Goal: Information Seeking & Learning: Learn about a topic

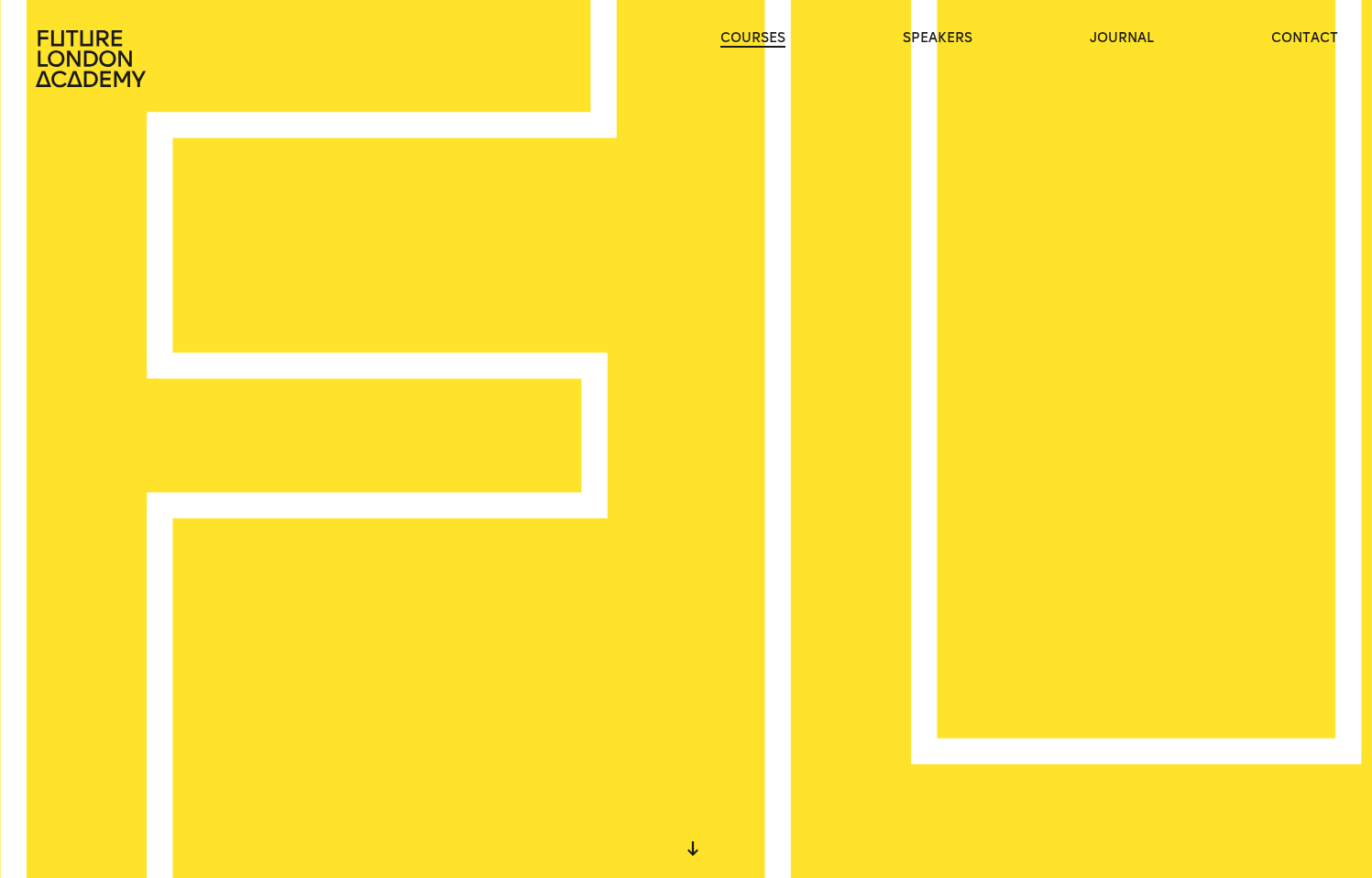
click at [777, 47] on link "courses" at bounding box center [752, 39] width 65 height 18
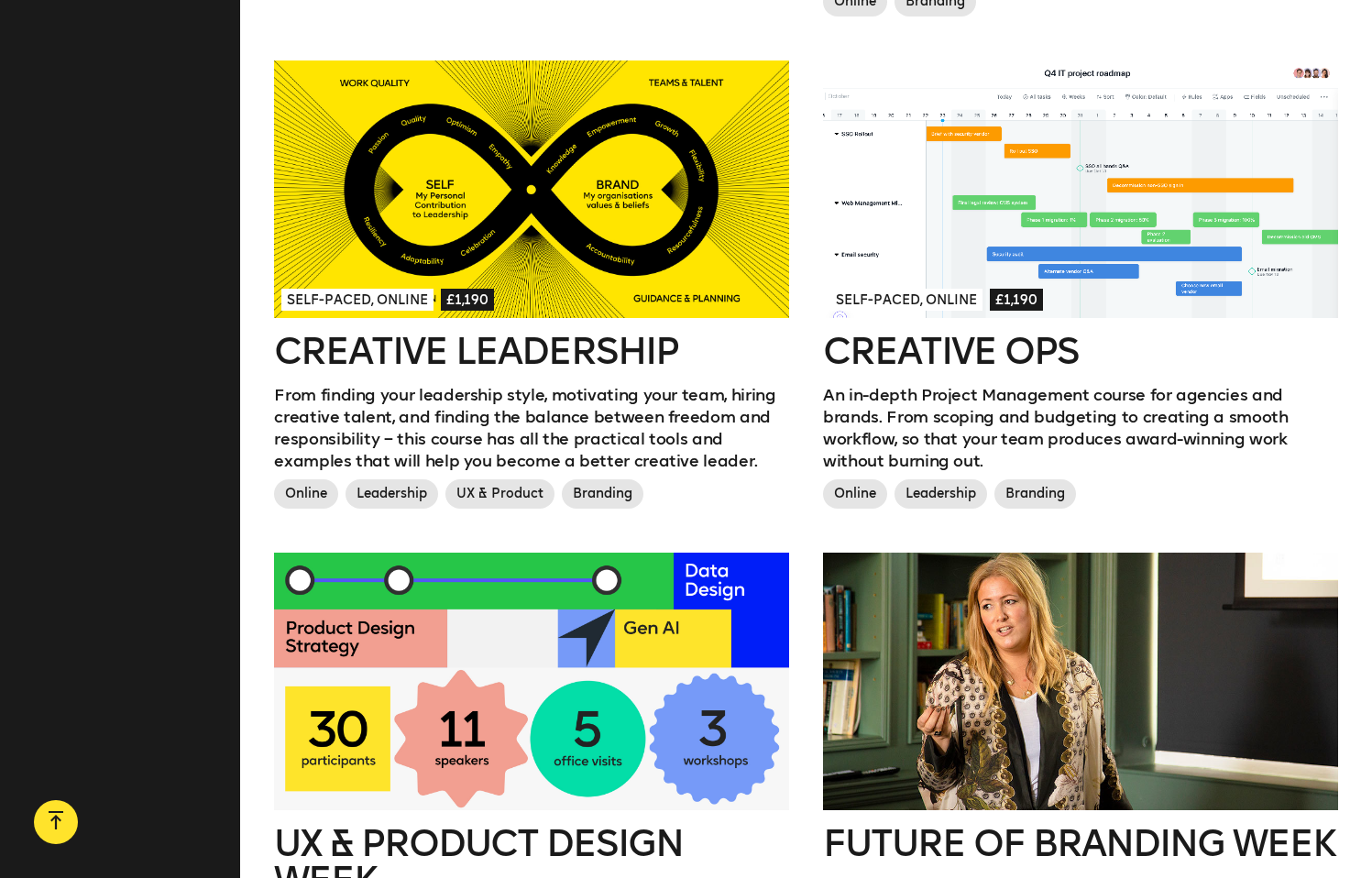
scroll to position [1334, 0]
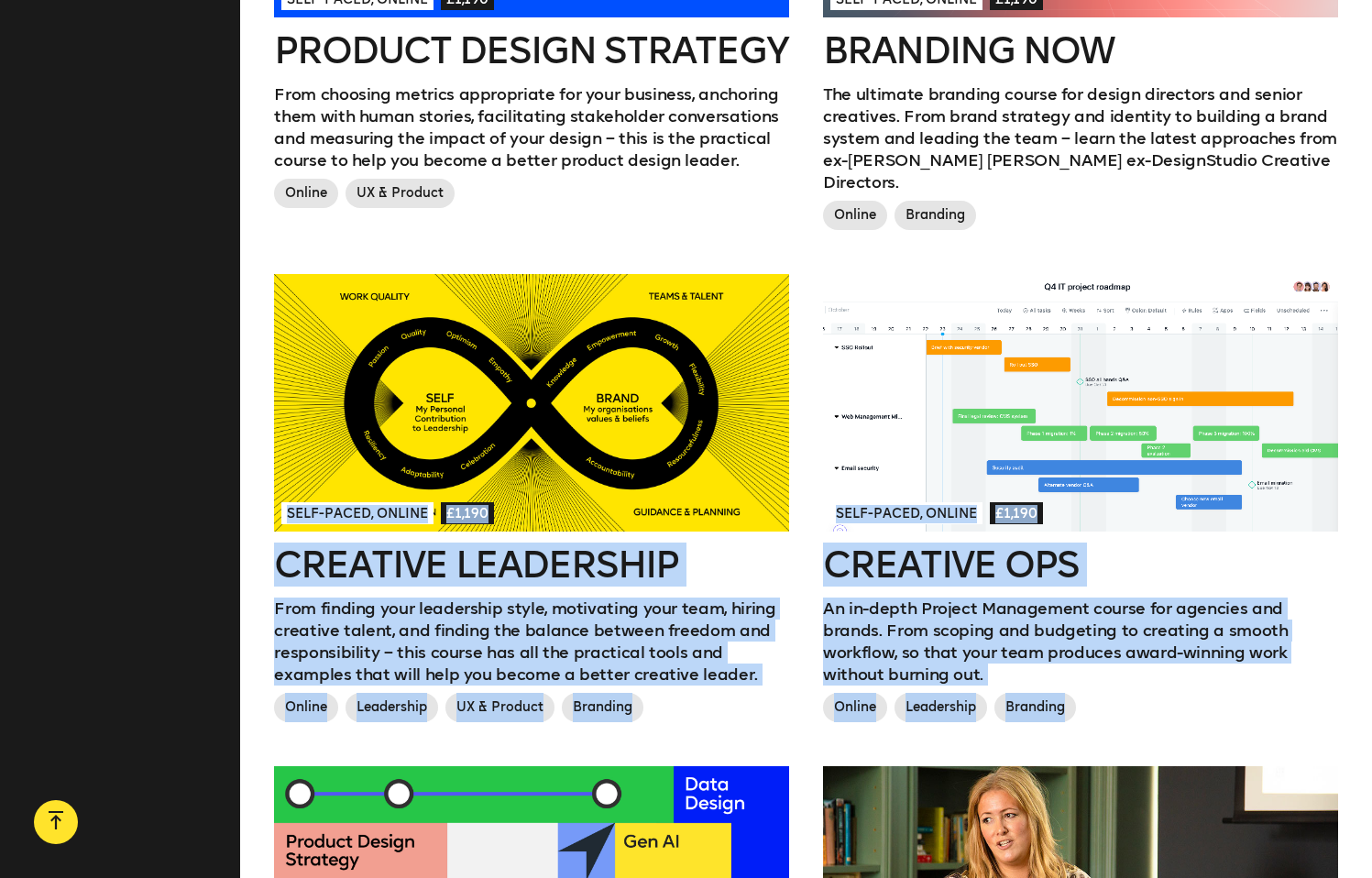
drag, startPoint x: 1021, startPoint y: 679, endPoint x: 1063, endPoint y: 152, distance: 528.7
click at [1063, 152] on div "Next Cohort Starts in July 2026, London & California £45,000 Executive MBA for …" at bounding box center [806, 260] width 1098 height 2042
click at [1062, 201] on div "Online Branding" at bounding box center [1080, 220] width 514 height 37
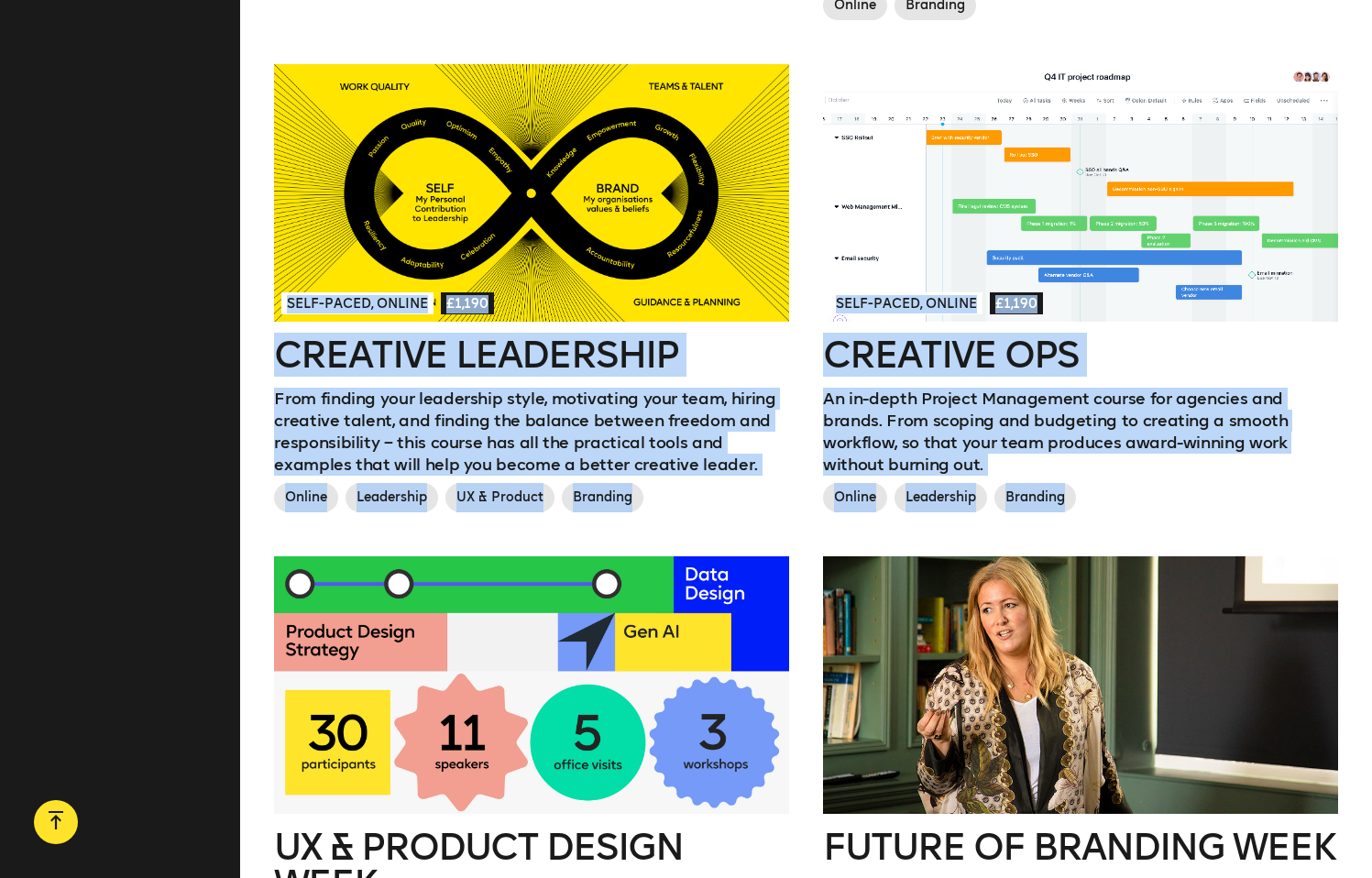
scroll to position [1813, 0]
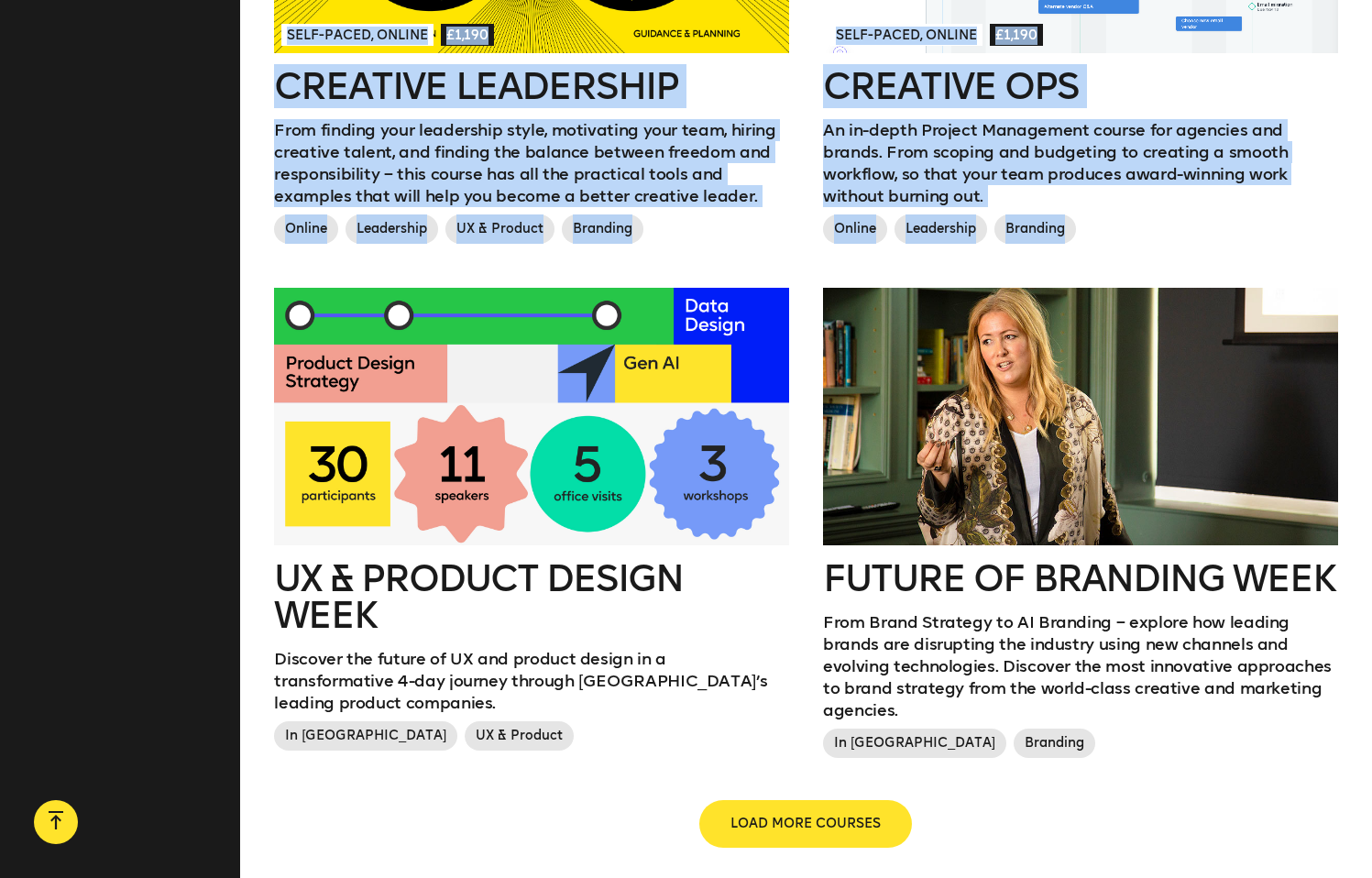
click at [782, 815] on span "LOAD MORE COURSES" at bounding box center [805, 824] width 151 height 18
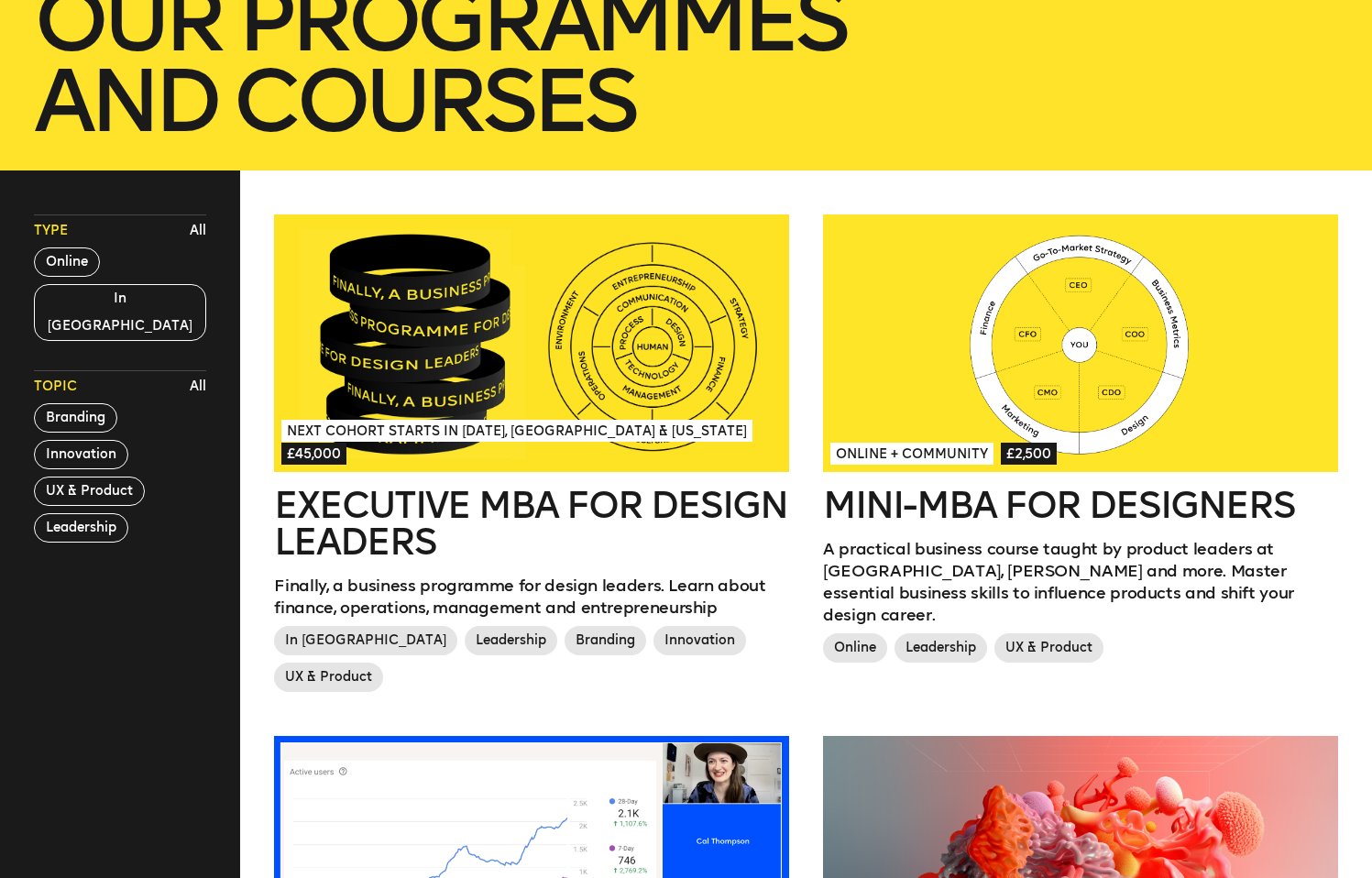
scroll to position [332, 0]
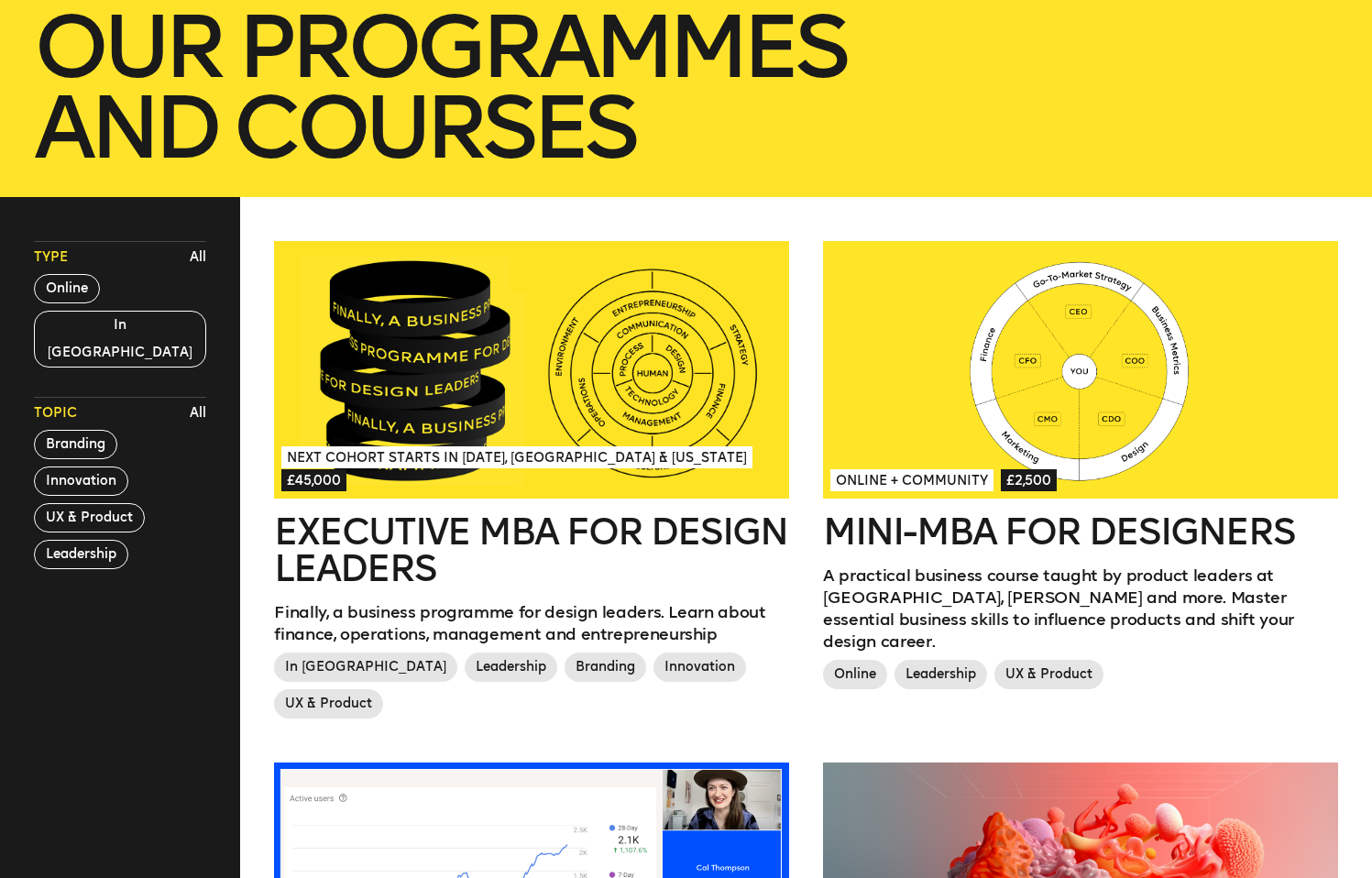
click at [644, 529] on h2 "Executive MBA for Design Leaders" at bounding box center [531, 550] width 514 height 73
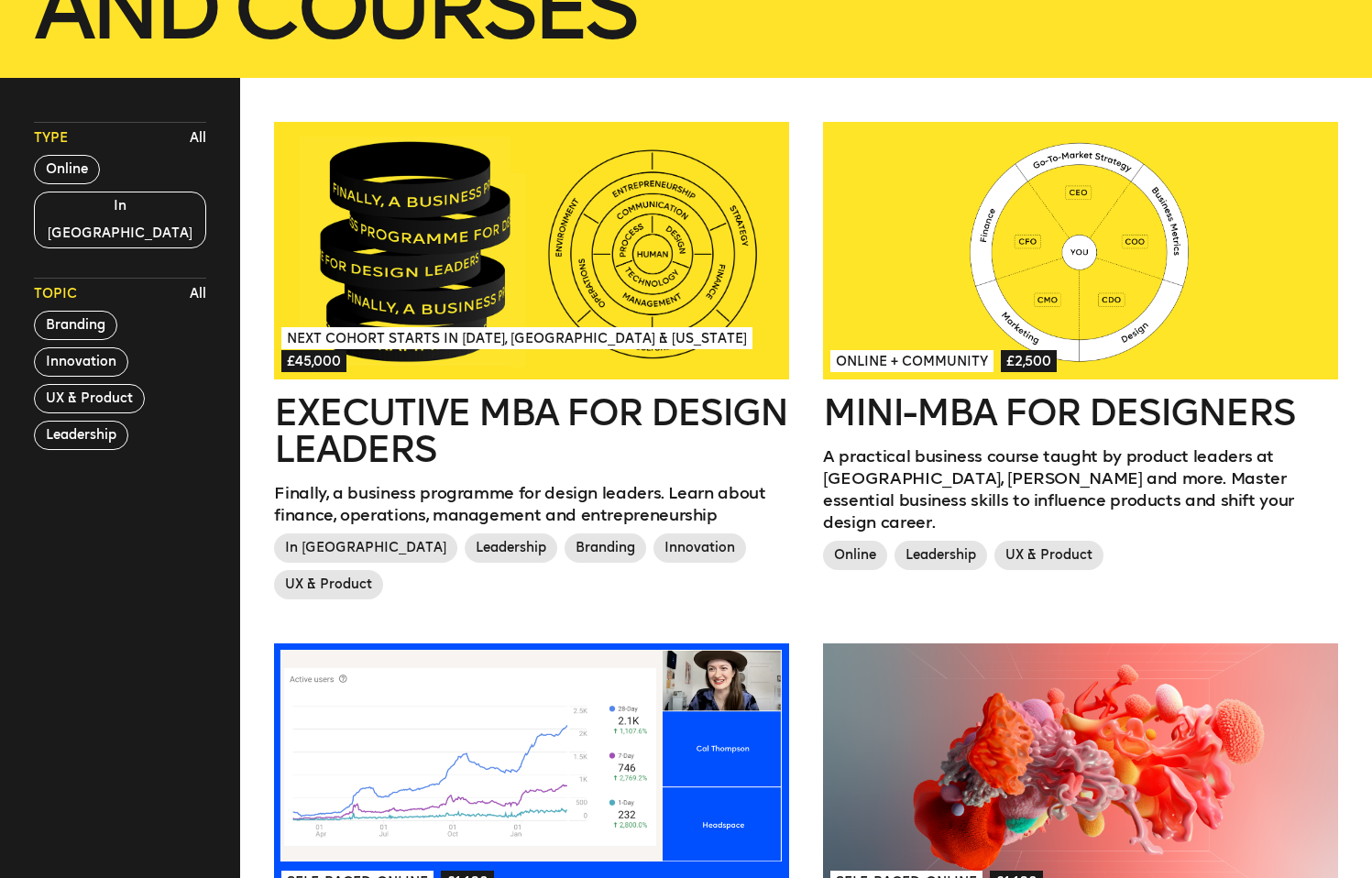
scroll to position [457, 0]
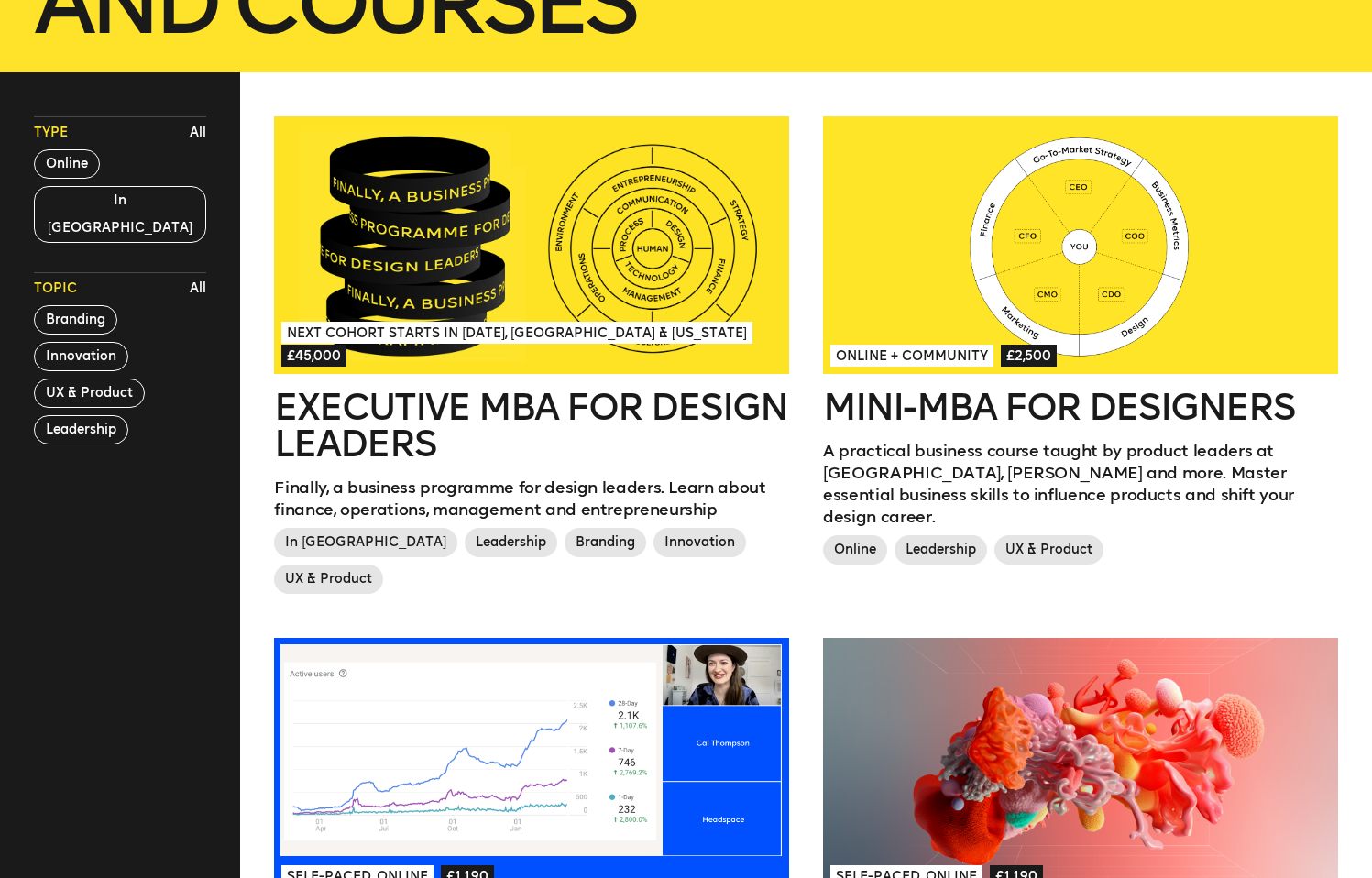
click at [311, 426] on h2 "Executive MBA for Design Leaders" at bounding box center [531, 425] width 514 height 73
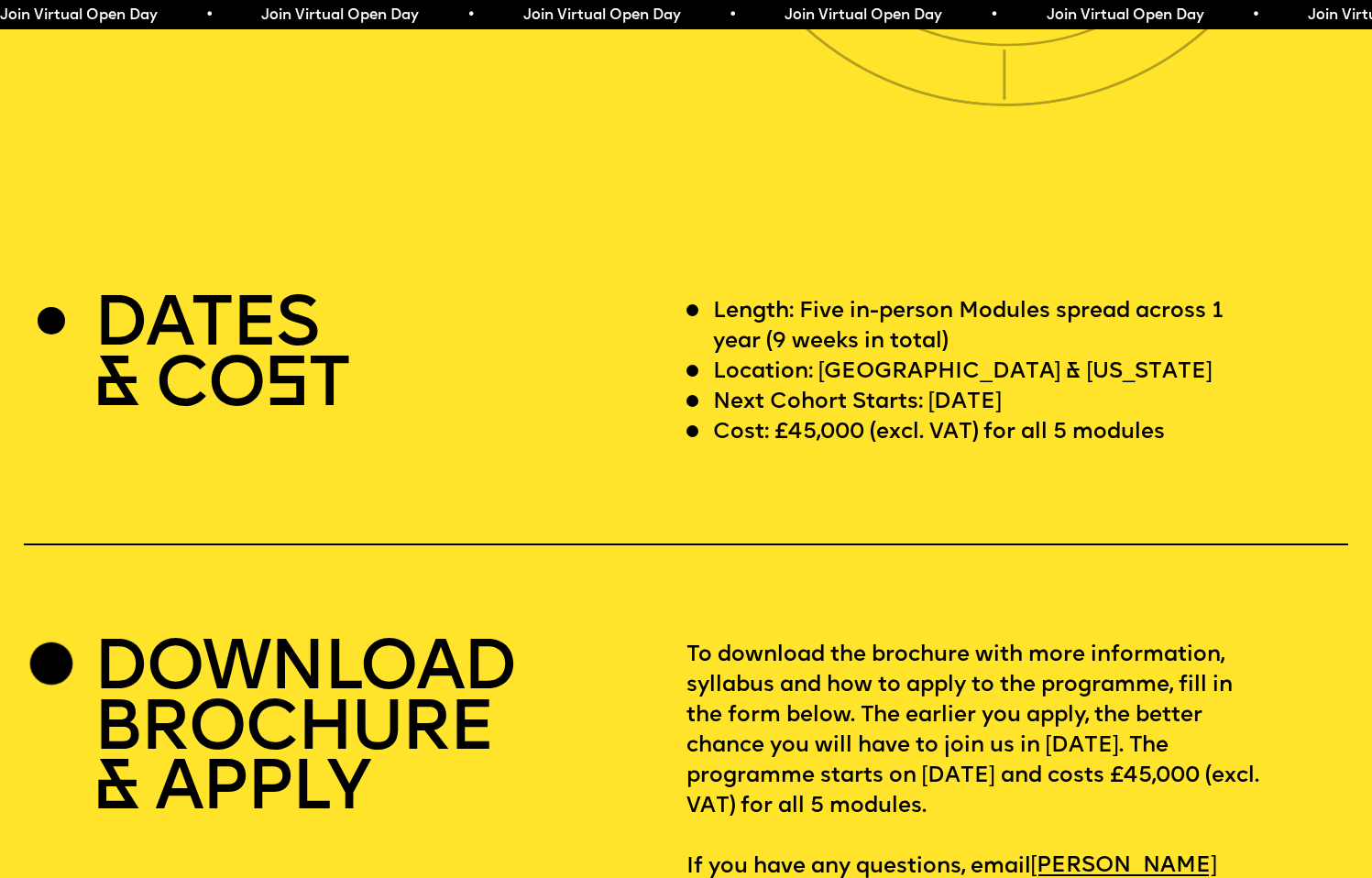
scroll to position [5347, 0]
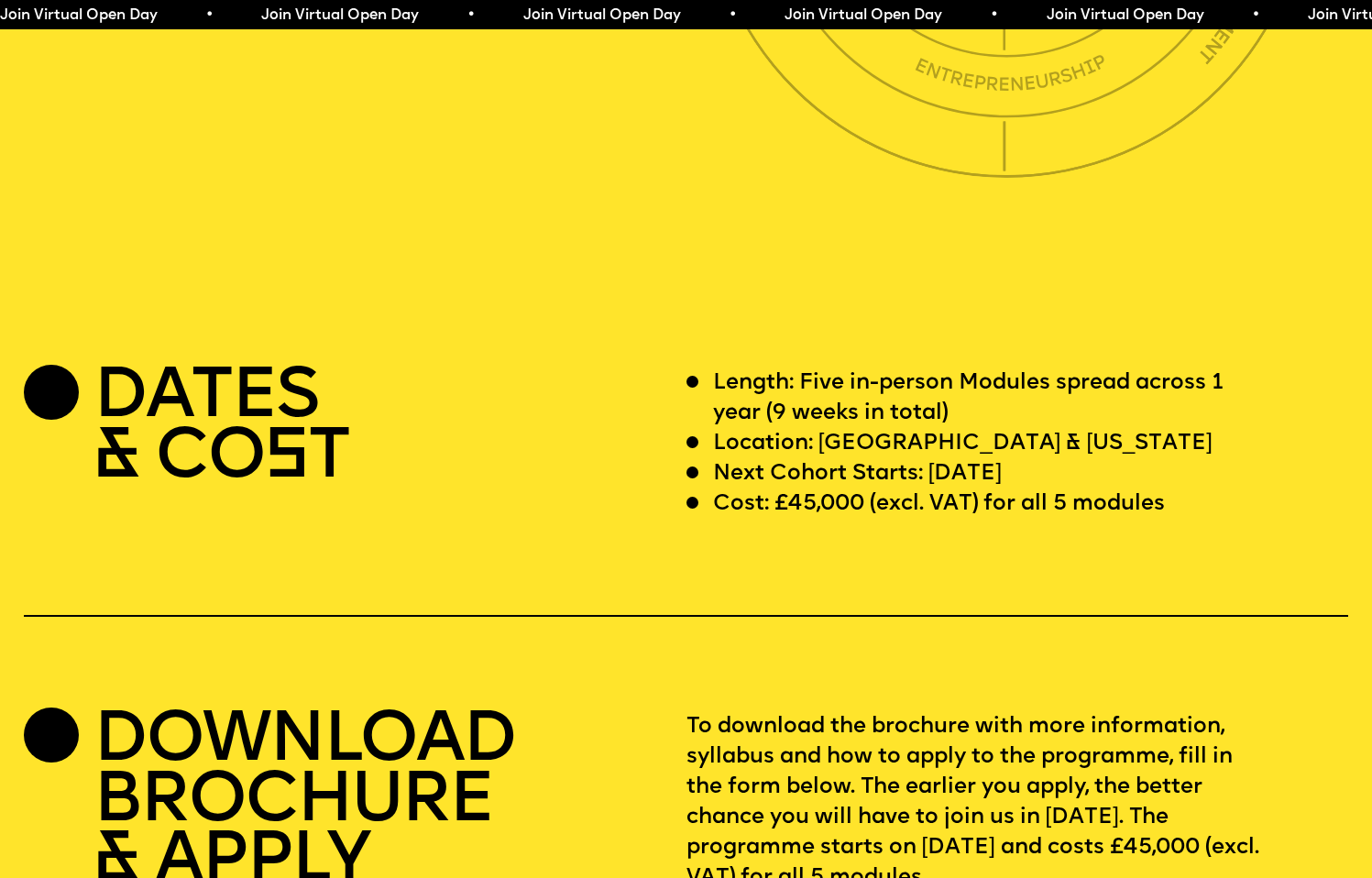
click at [774, 490] on p "Cost: £45,000 (excl. VAT) for all 5 modules" at bounding box center [939, 504] width 452 height 30
drag, startPoint x: 774, startPoint y: 476, endPoint x: 812, endPoint y: 473, distance: 38.1
click at [812, 490] on p "Cost: £45,000 (excl. VAT) for all 5 modules" at bounding box center [939, 504] width 452 height 30
copy p "£45,000"
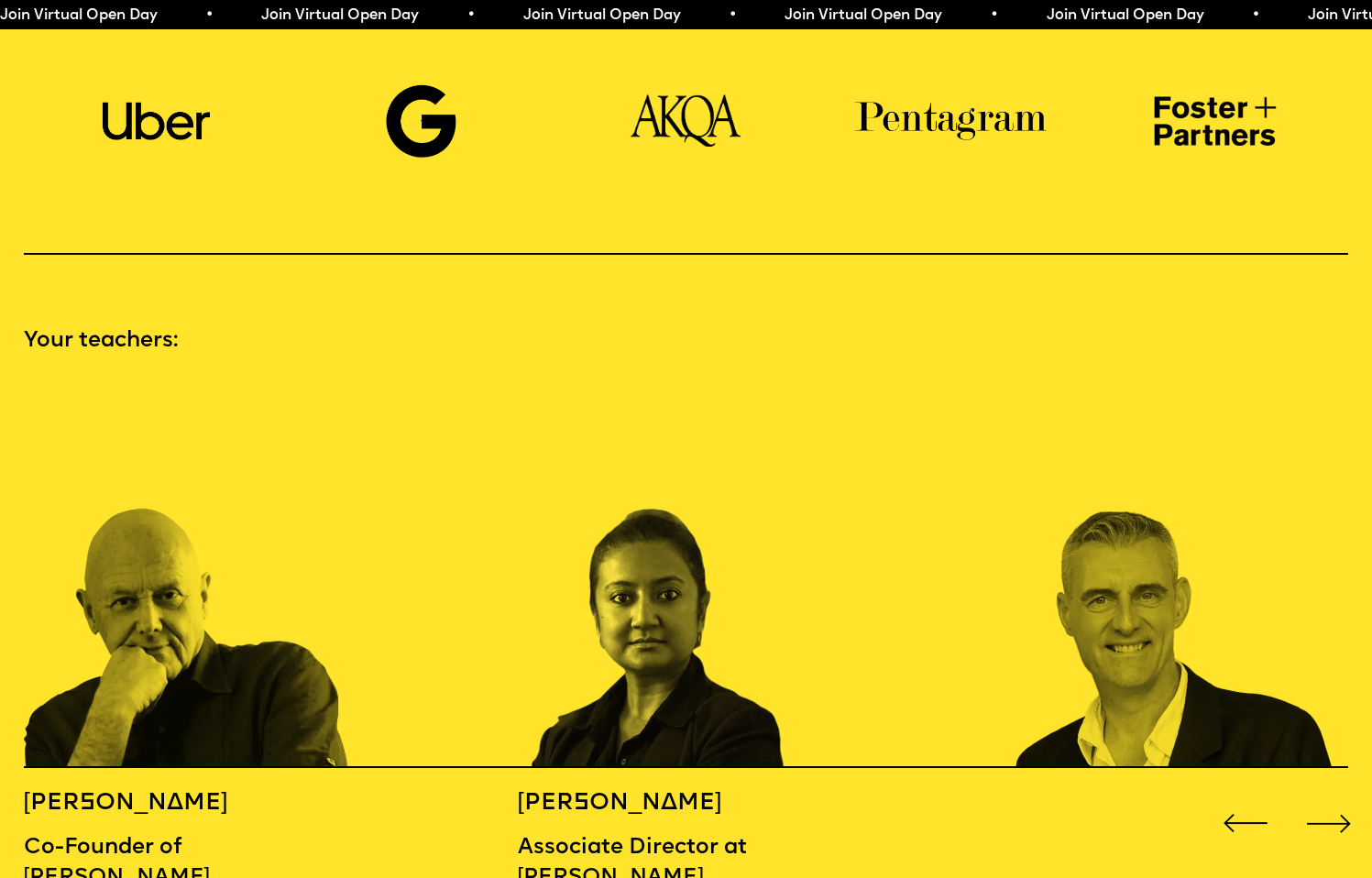
scroll to position [1731, 0]
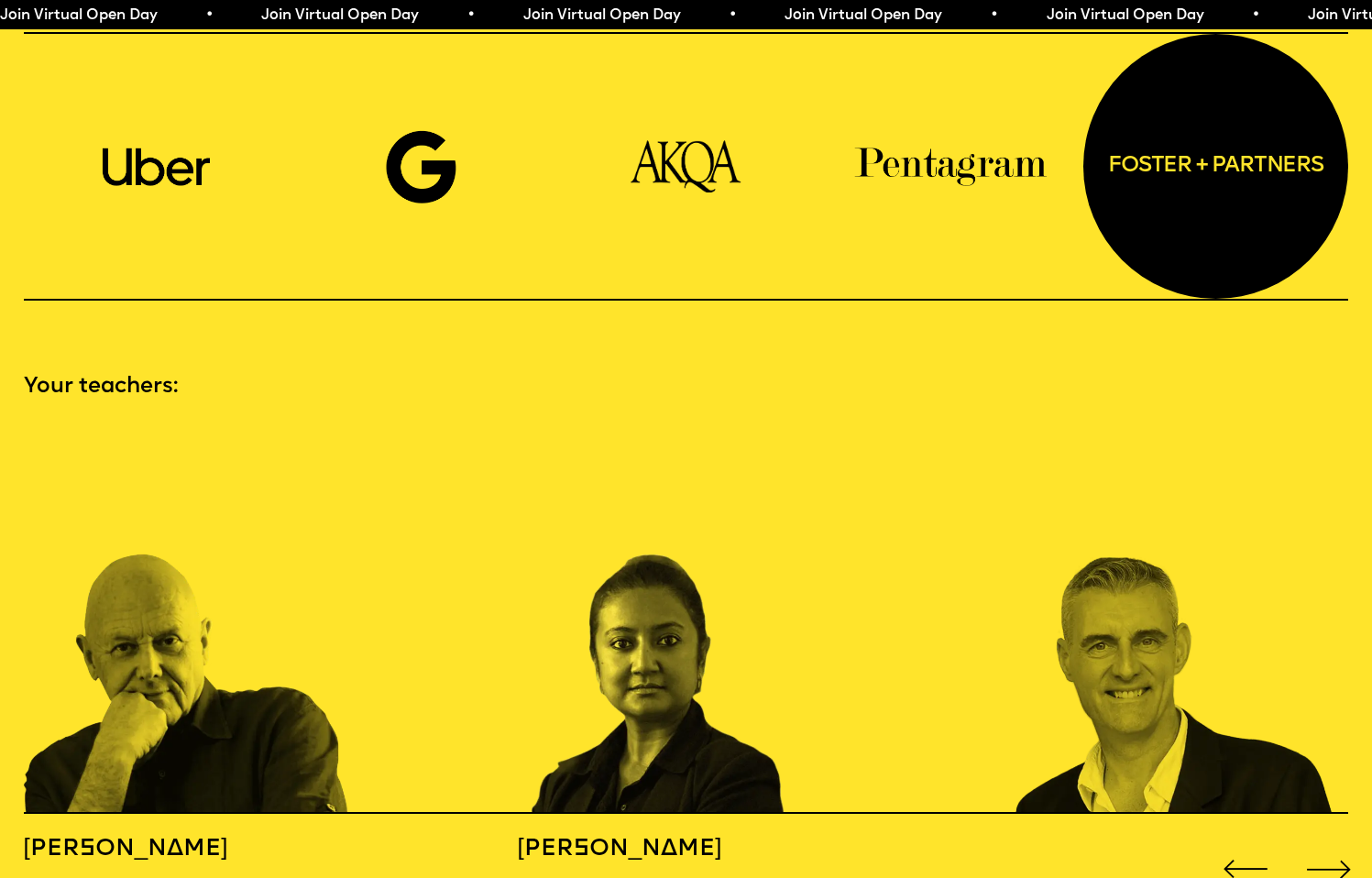
click at [1175, 168] on div "foster + partners" at bounding box center [1216, 166] width 264 height 265
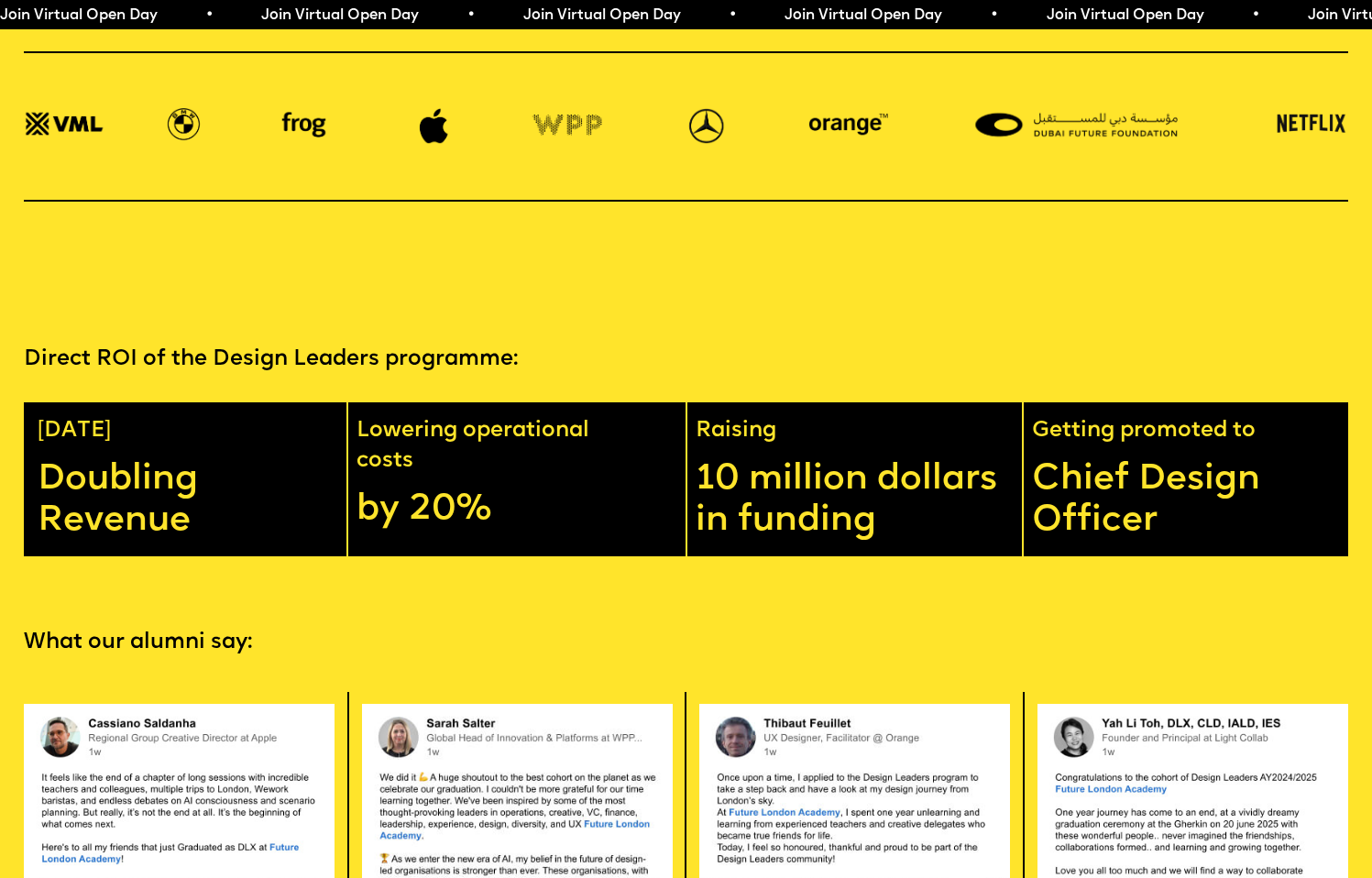
scroll to position [3470, 0]
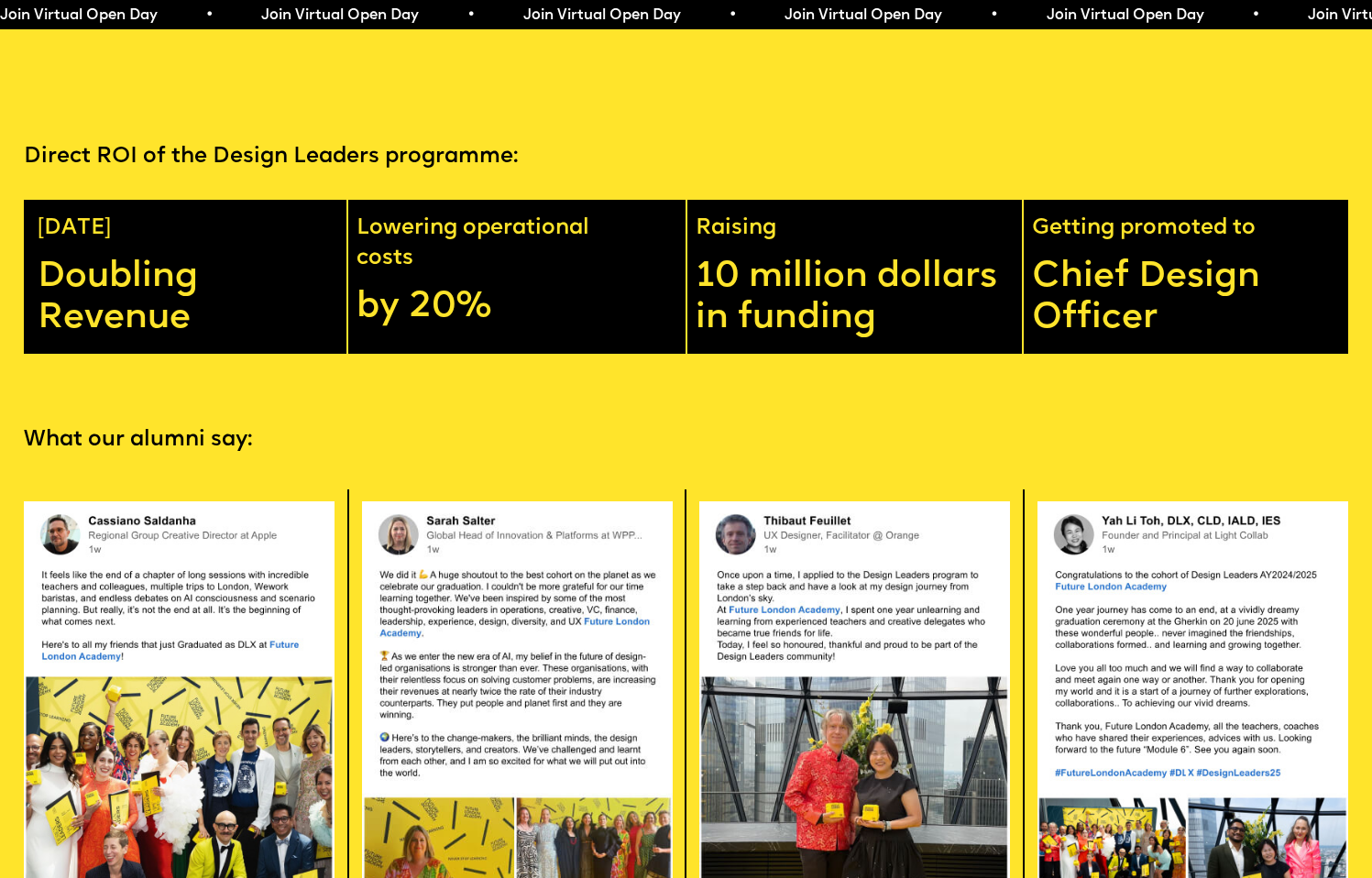
click at [789, 298] on p "10 million dollars in funding" at bounding box center [859, 298] width 326 height 83
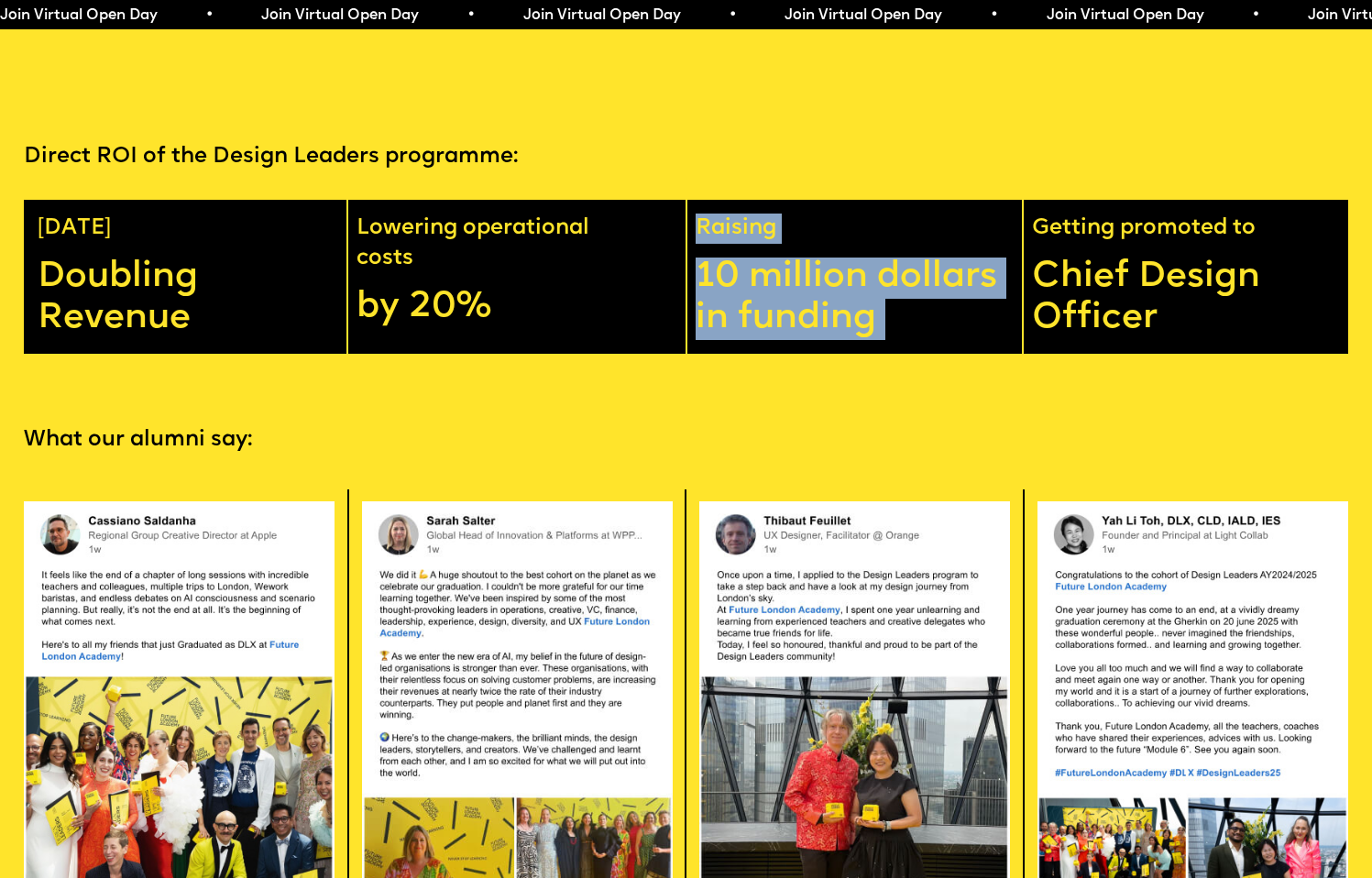
drag, startPoint x: 789, startPoint y: 298, endPoint x: 851, endPoint y: 181, distance: 132.4
click at [852, 200] on div "Raising 10 million dollars in funding" at bounding box center [858, 277] width 332 height 154
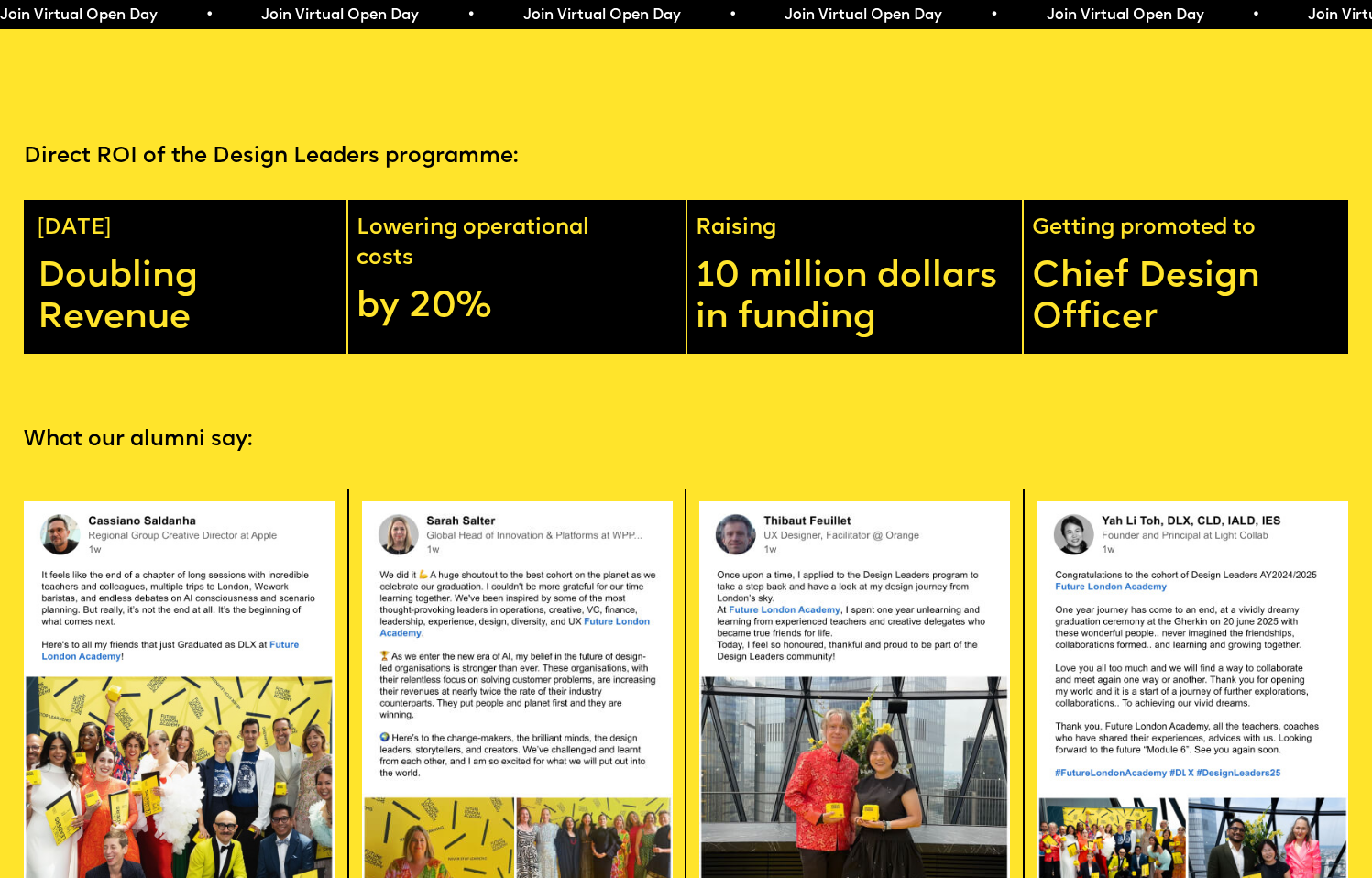
click at [984, 169] on div "Direct ROI of the Design Leaders programme: In 1 year Doubling Revenue Lowering…" at bounding box center [686, 248] width 1372 height 212
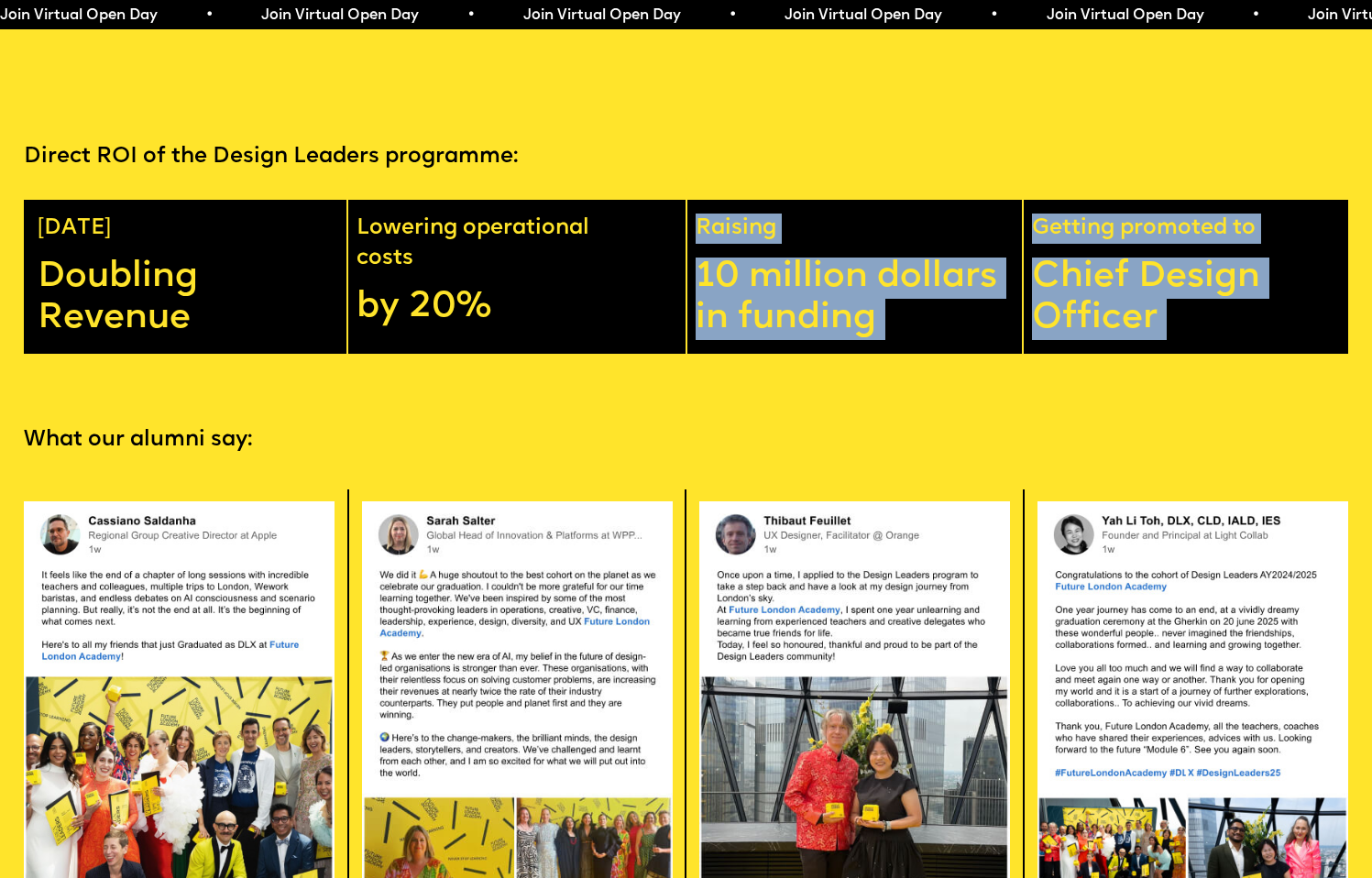
drag, startPoint x: 984, startPoint y: 169, endPoint x: 1051, endPoint y: 233, distance: 92.7
click at [1051, 229] on div "Direct ROI of the Design Leaders programme: In 1 year Doubling Revenue Lowering…" at bounding box center [686, 248] width 1372 height 212
click at [1051, 257] on p "Chief Design Officer" at bounding box center [1195, 298] width 326 height 83
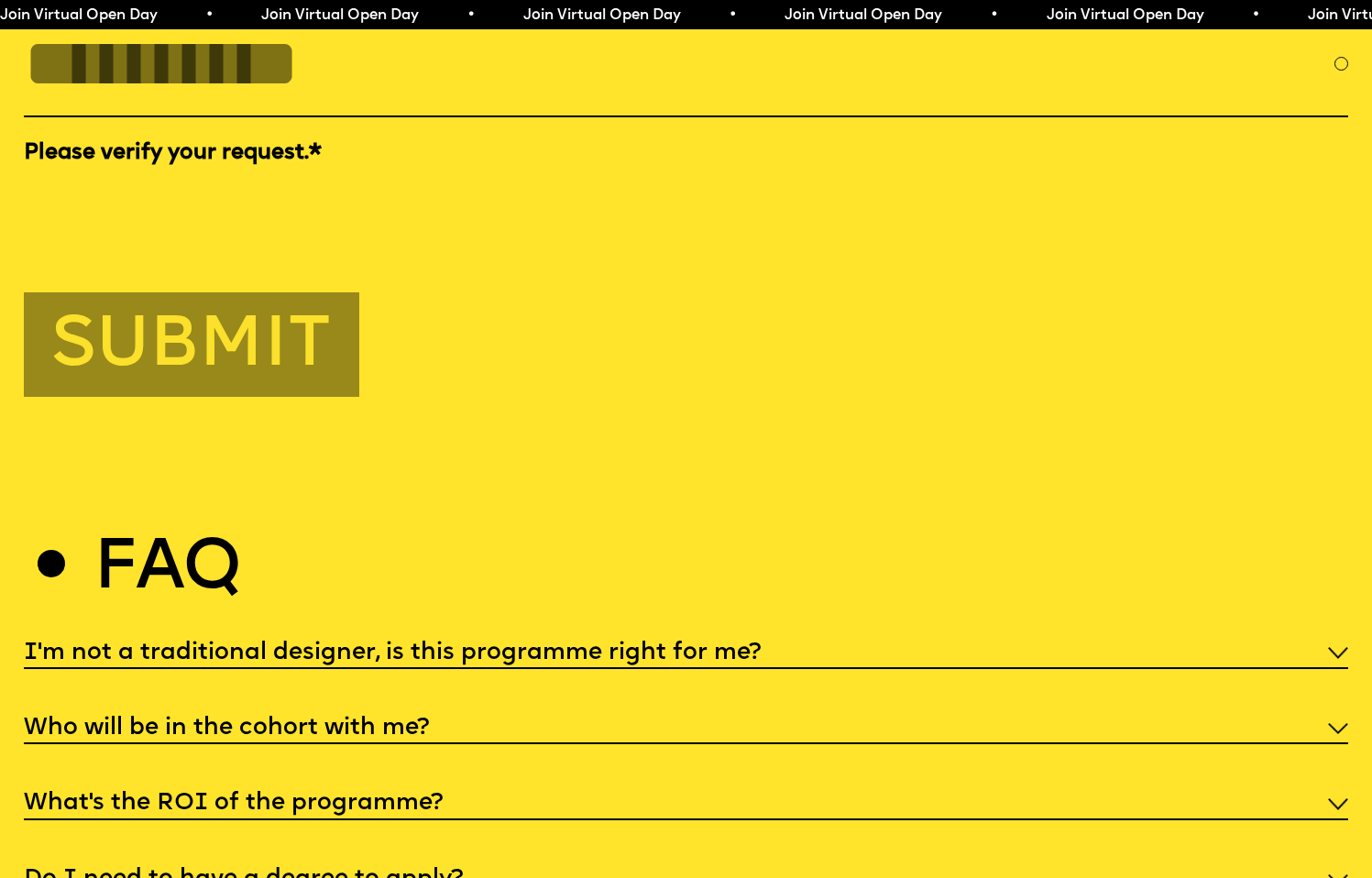
scroll to position [6913, 0]
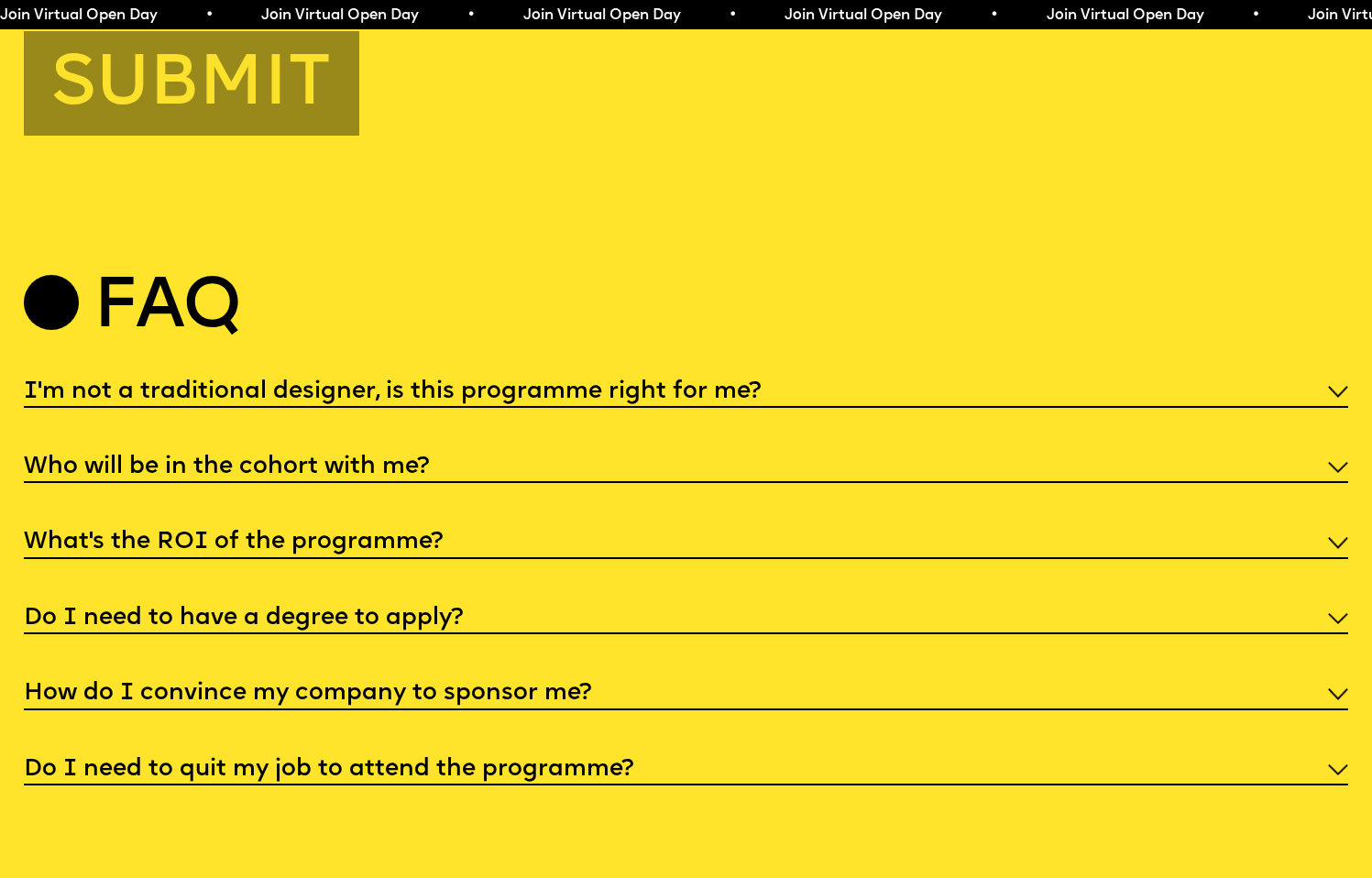
click at [390, 534] on h5 "What’s the ROI of the programme?" at bounding box center [233, 543] width 419 height 18
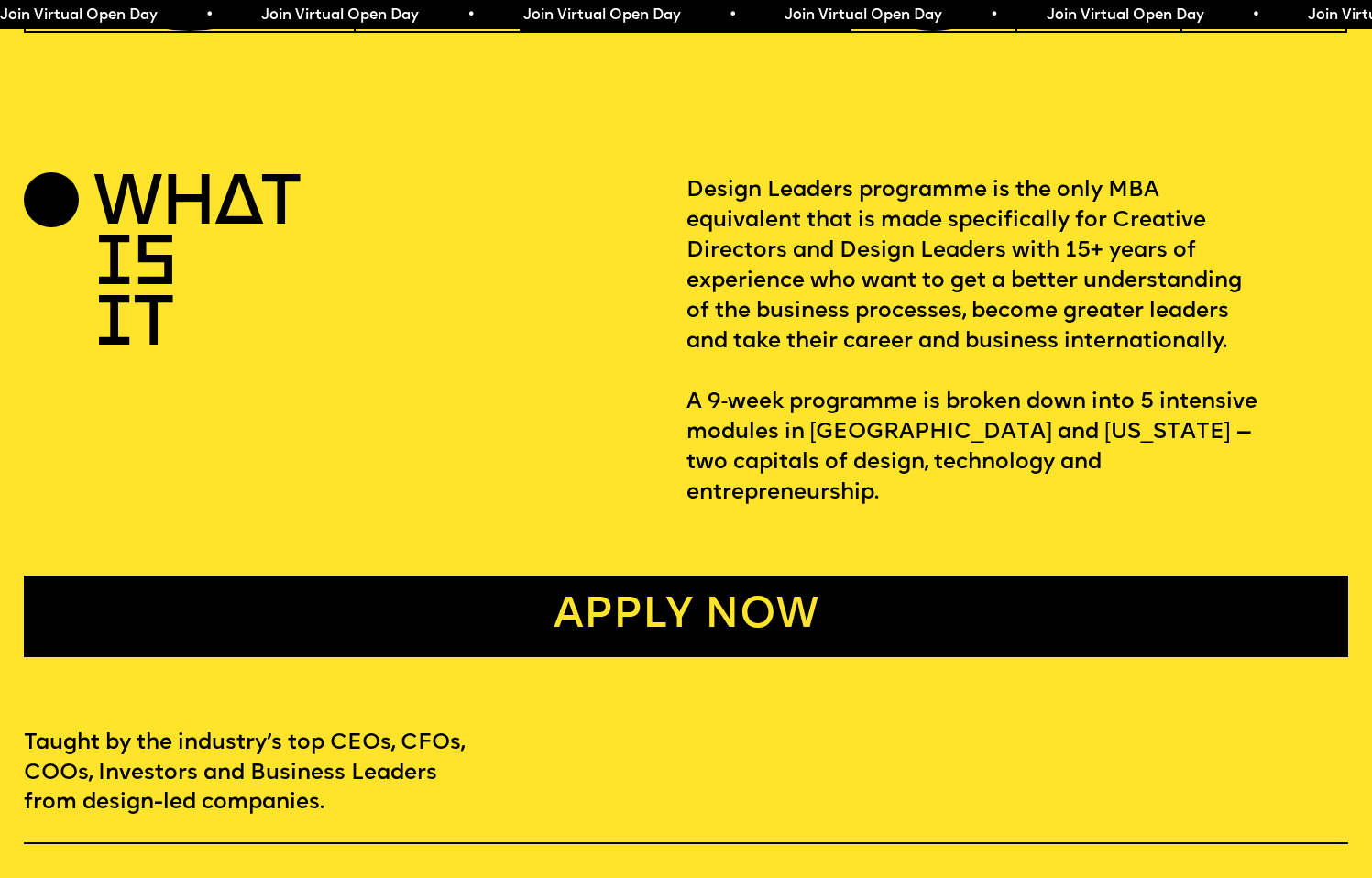
scroll to position [0, 0]
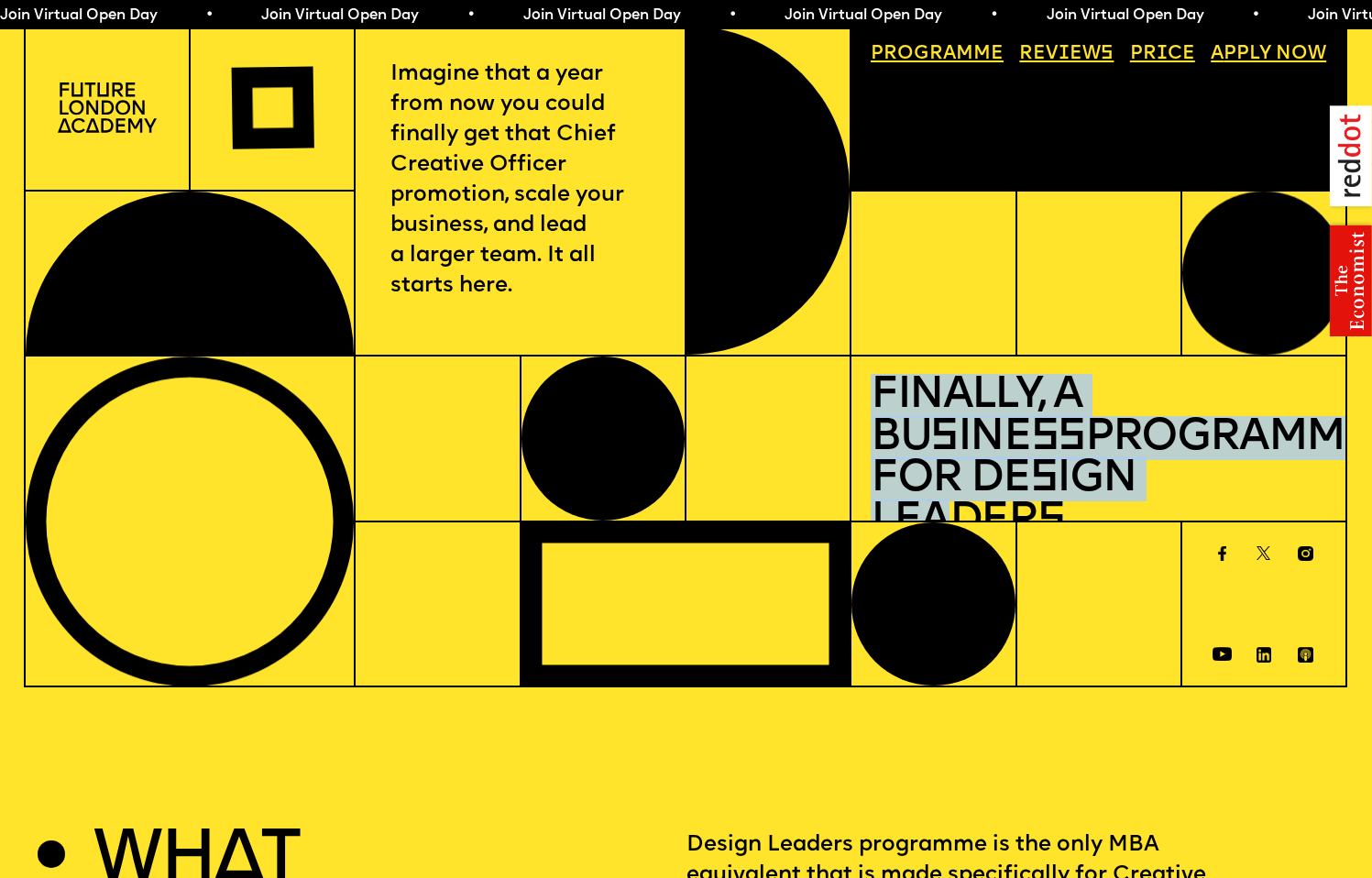
drag, startPoint x: 1138, startPoint y: 467, endPoint x: 973, endPoint y: 369, distance: 191.9
click at [971, 370] on div "Finally, a Bu s ine ss Programme for De s ign Leader s" at bounding box center [1098, 438] width 496 height 166
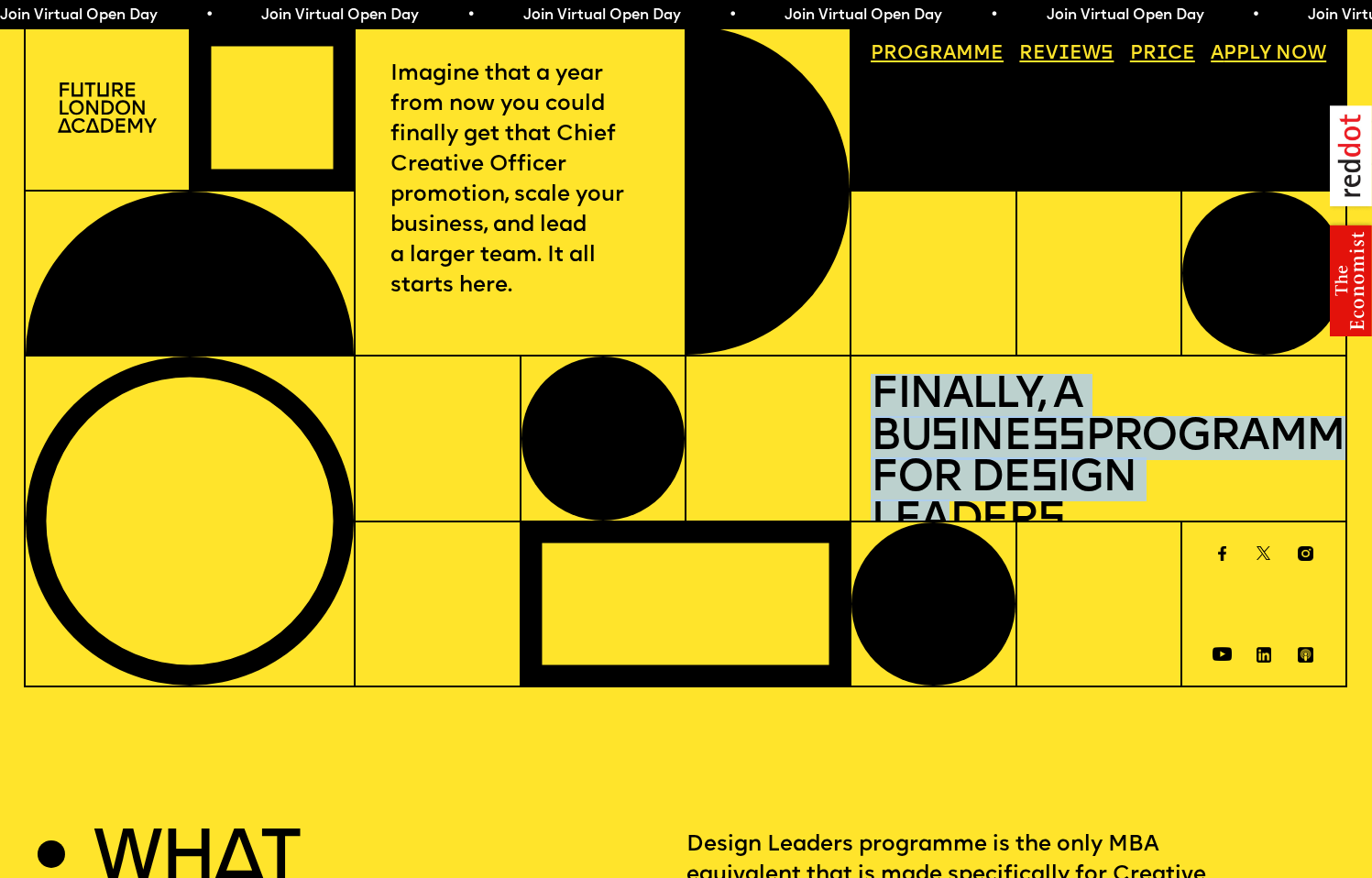
click at [1223, 647] on img at bounding box center [1221, 654] width 24 height 14
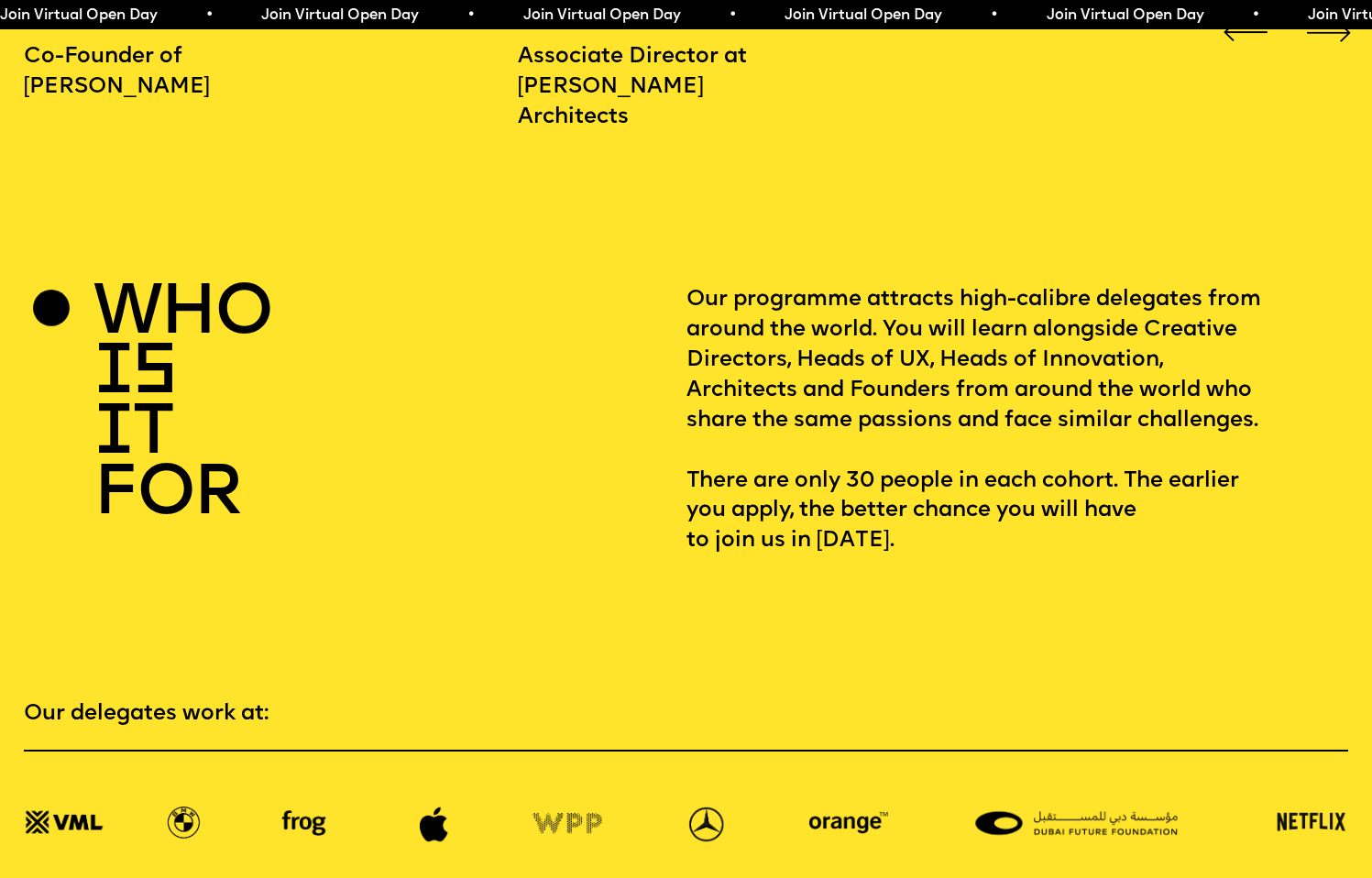
scroll to position [2760, 0]
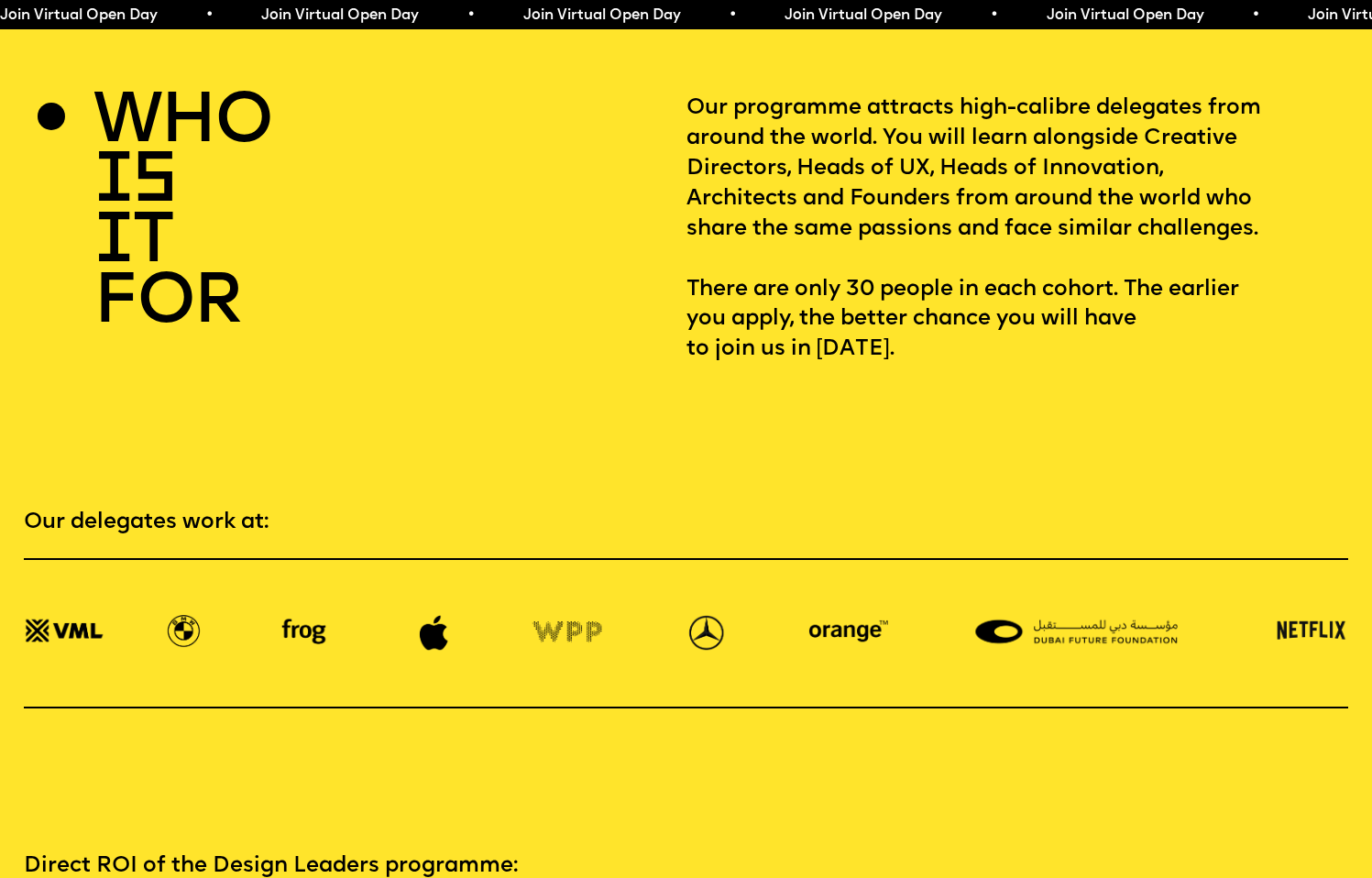
click at [846, 615] on img at bounding box center [847, 634] width 98 height 37
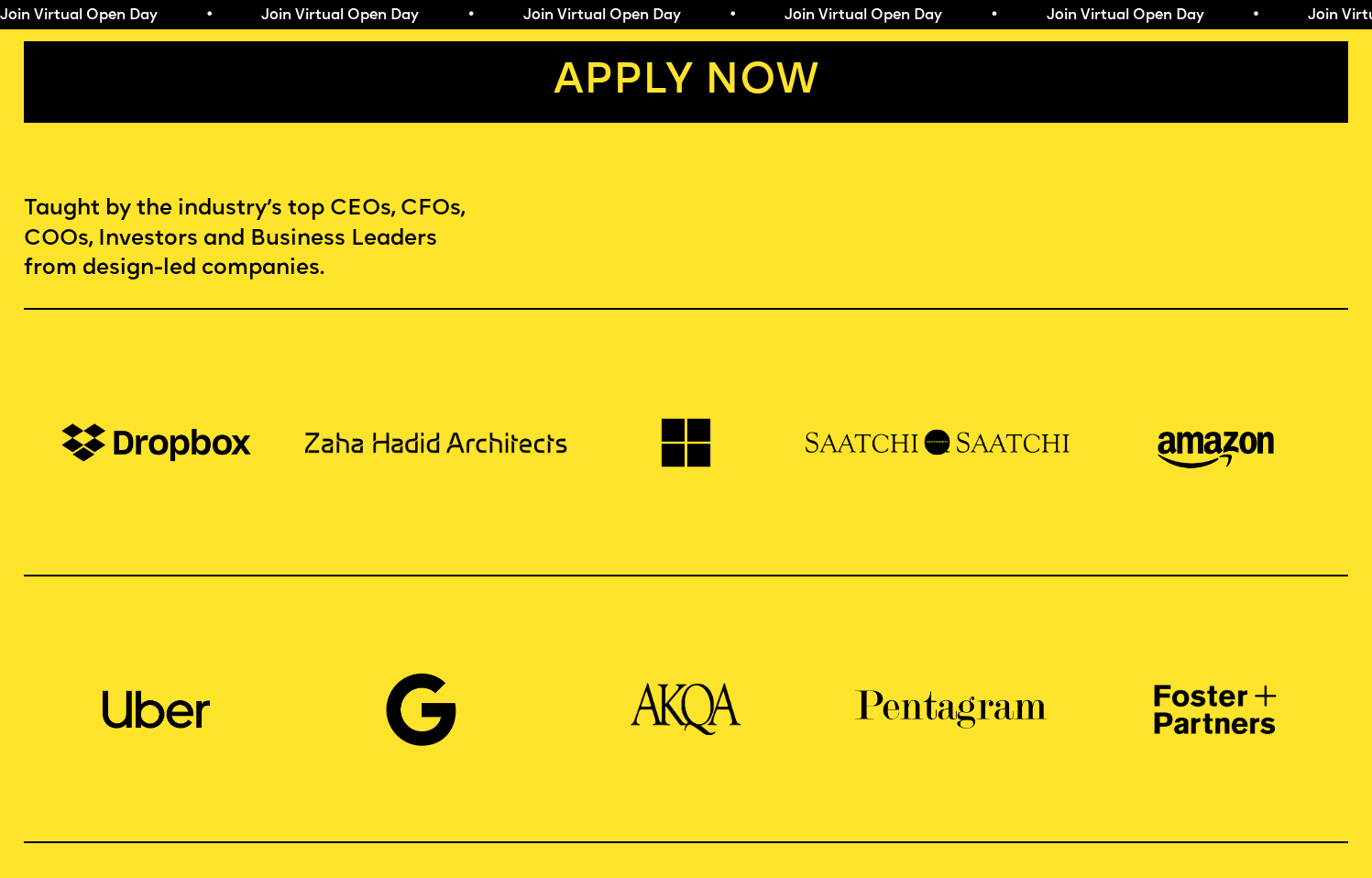
scroll to position [0, 0]
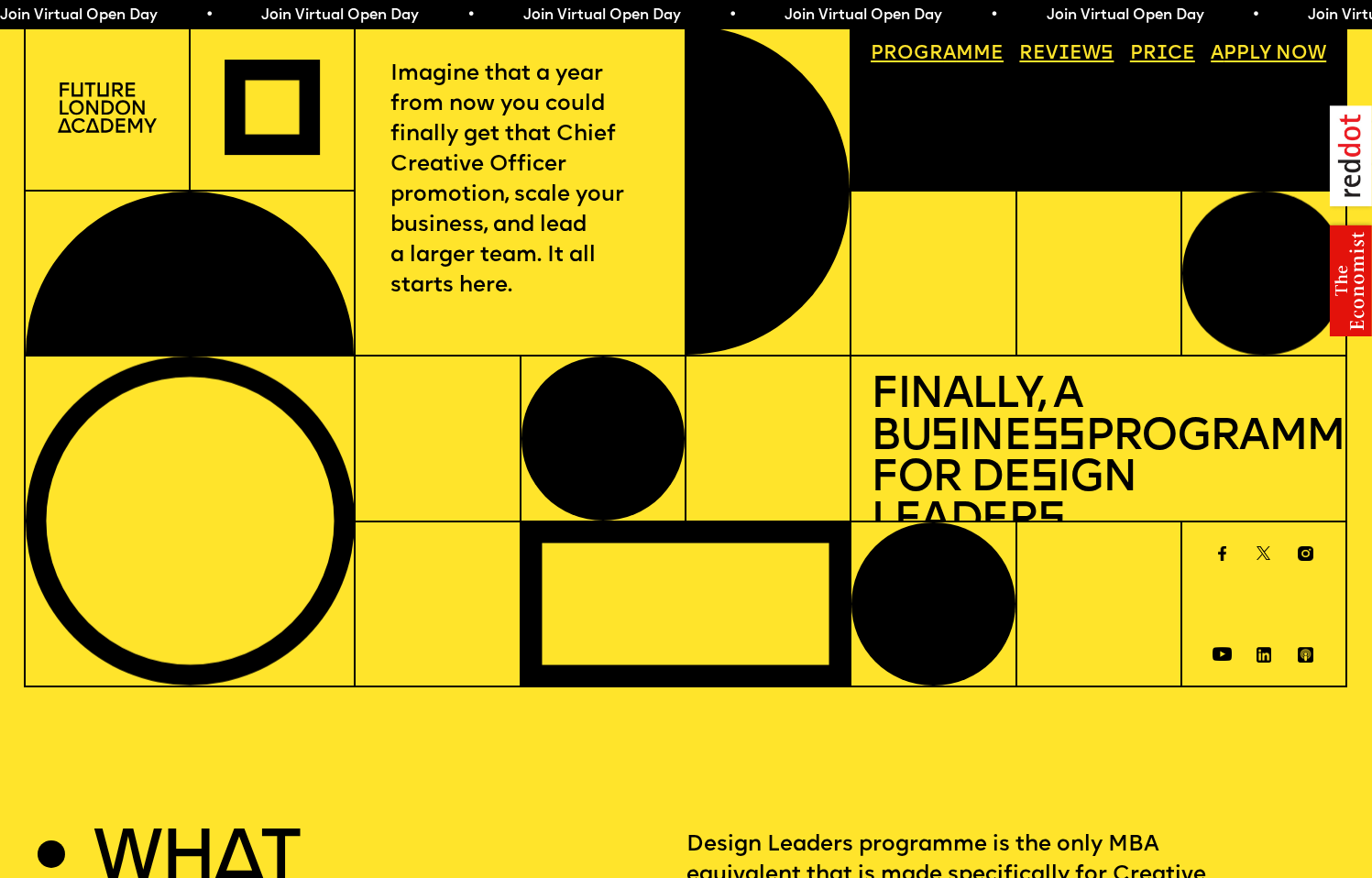
click at [264, 86] on div at bounding box center [273, 107] width 96 height 96
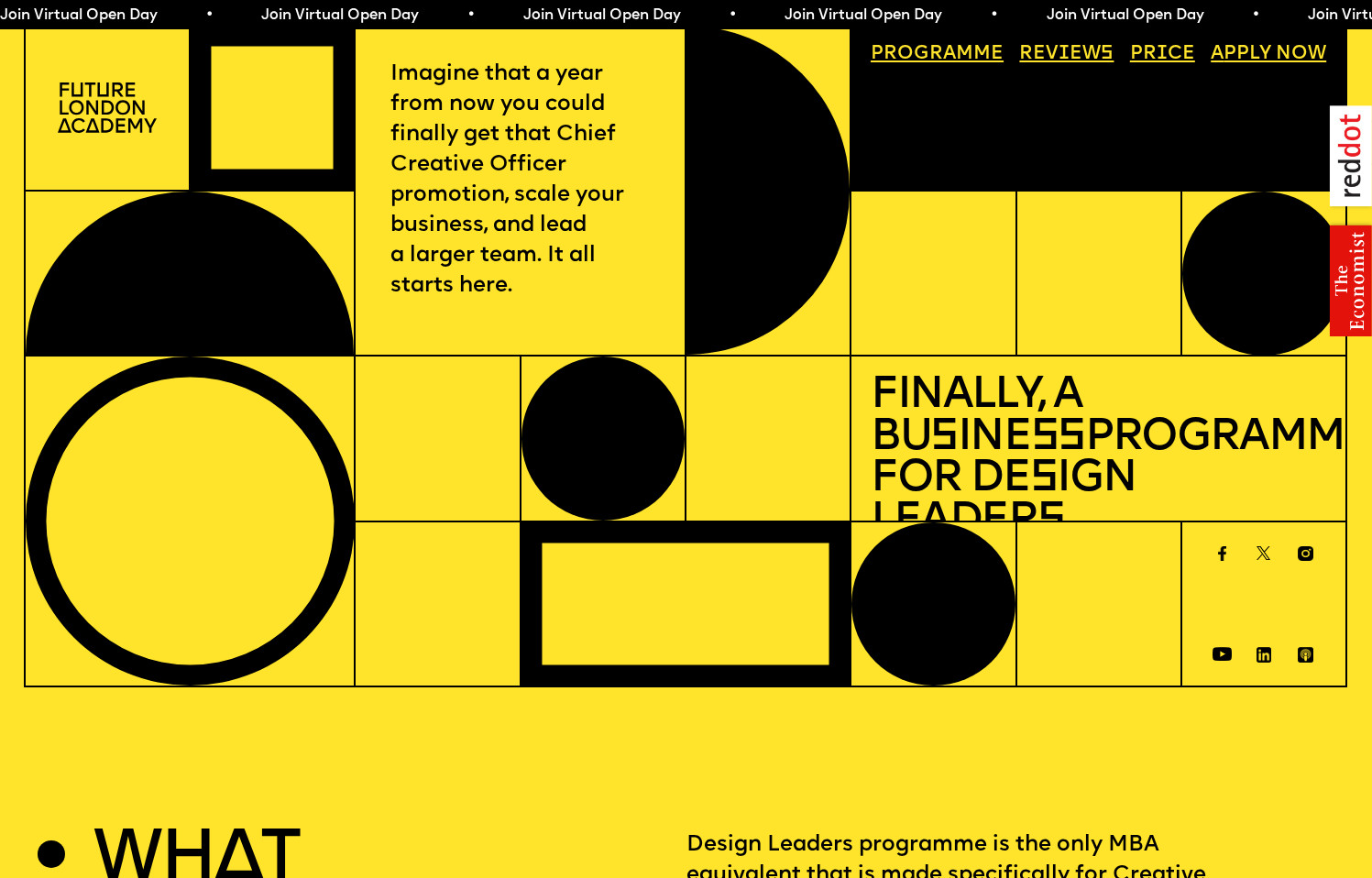
click at [1252, 56] on link "A pply now" at bounding box center [1268, 53] width 135 height 38
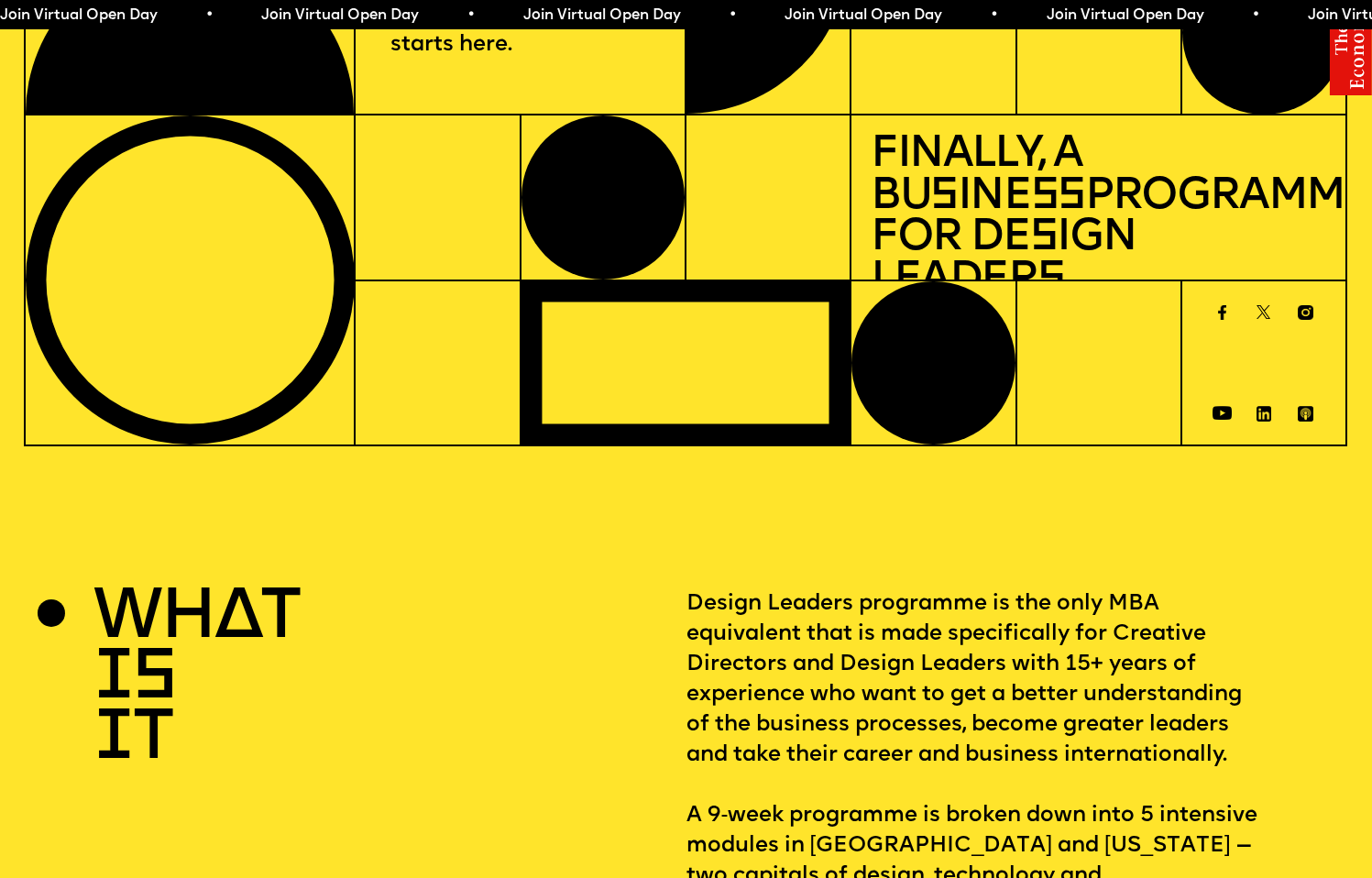
scroll to position [396, 0]
